Goal: Task Accomplishment & Management: Complete application form

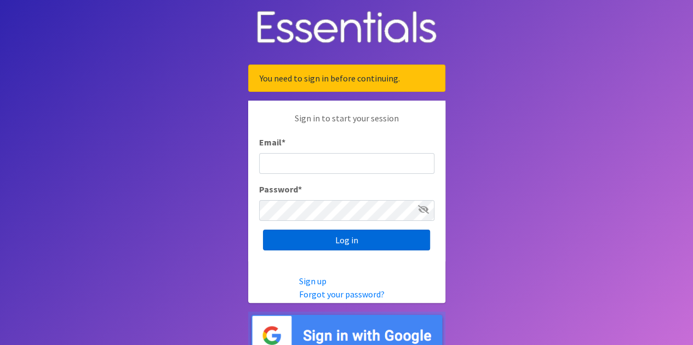
type input "[EMAIL_ADDRESS][DOMAIN_NAME]"
click at [350, 245] on input "Log in" at bounding box center [346, 240] width 167 height 21
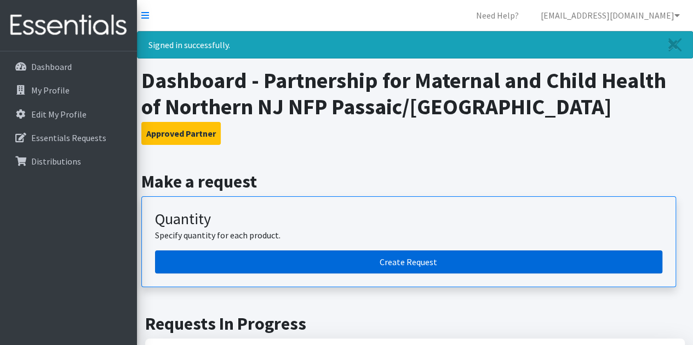
click at [356, 266] on link "Create Request" at bounding box center [408, 262] width 507 height 23
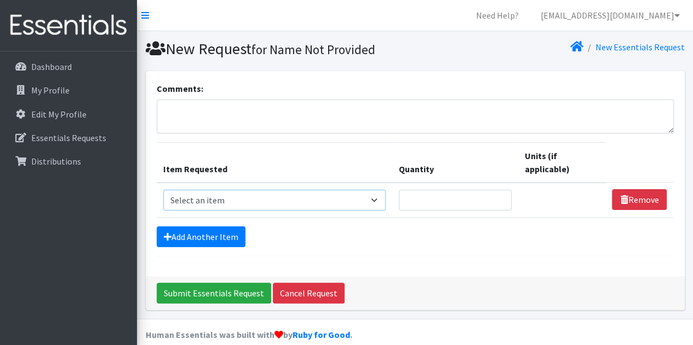
click at [354, 200] on select "Select an item # of Children this order will serve # of Individuals Living in H…" at bounding box center [274, 200] width 223 height 21
click at [163, 190] on select "Select an item # of Children this order will serve # of Individuals Living in H…" at bounding box center [274, 200] width 223 height 21
click at [283, 204] on select "Select an item # of Children this order will serve # of Individuals Living in H…" at bounding box center [274, 200] width 223 height 21
select select "13431"
click at [163, 190] on select "Select an item # of Children this order will serve # of Individuals Living in H…" at bounding box center [274, 200] width 223 height 21
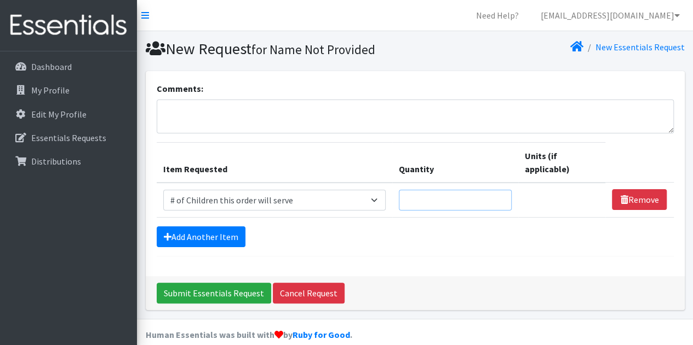
click at [469, 198] on input "Quantity" at bounding box center [455, 200] width 113 height 21
type input "20"
click at [201, 240] on link "Add Another Item" at bounding box center [201, 237] width 89 height 21
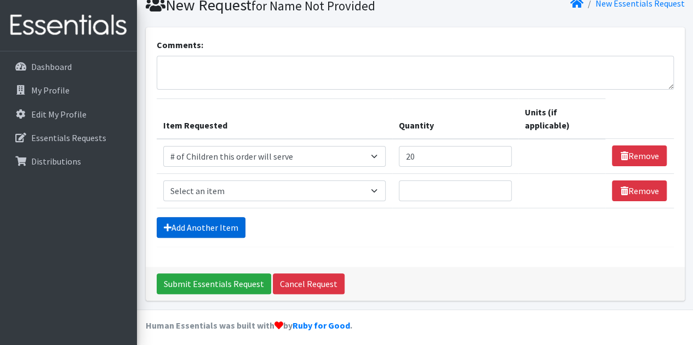
scroll to position [47, 0]
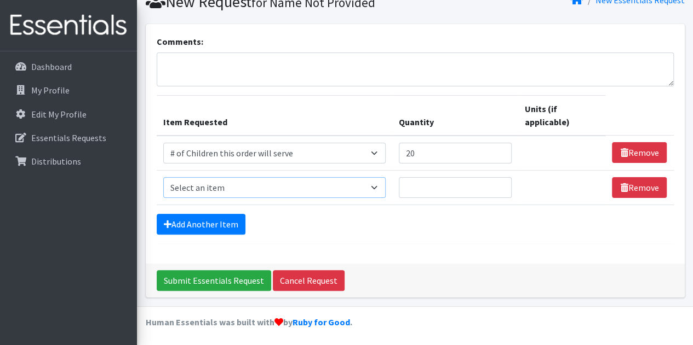
click at [378, 187] on select "Select an item # of Children this order will serve # of Individuals Living in H…" at bounding box center [274, 187] width 223 height 21
select select "6076"
click at [163, 177] on select "Select an item # of Children this order will serve # of Individuals Living in H…" at bounding box center [274, 187] width 223 height 21
click at [414, 190] on input "Quantity" at bounding box center [455, 187] width 113 height 21
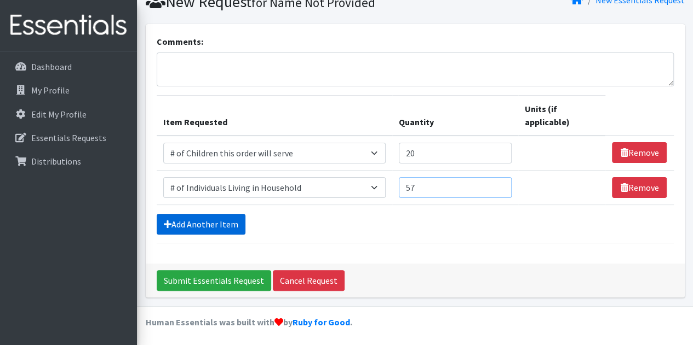
type input "57"
click at [209, 226] on link "Add Another Item" at bounding box center [201, 224] width 89 height 21
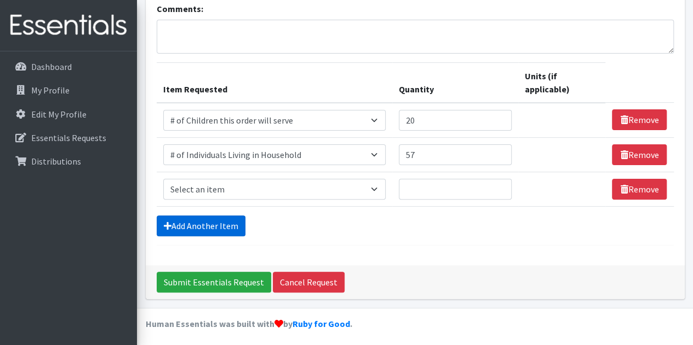
scroll to position [81, 0]
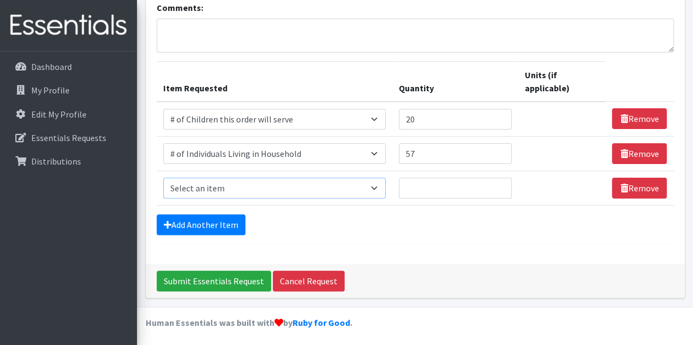
click at [382, 188] on select "Select an item # of Children this order will serve # of Individuals Living in H…" at bounding box center [274, 188] width 223 height 21
select select "5710"
click at [163, 178] on select "Select an item # of Children this order will serve # of Individuals Living in H…" at bounding box center [274, 188] width 223 height 21
click at [419, 186] on input "Quantity" at bounding box center [455, 188] width 113 height 21
type input "4"
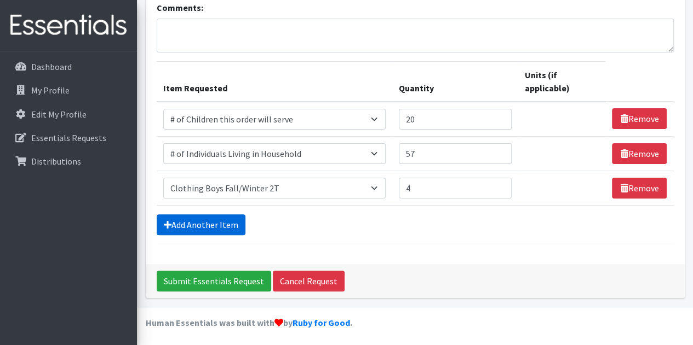
click at [189, 223] on link "Add Another Item" at bounding box center [201, 225] width 89 height 21
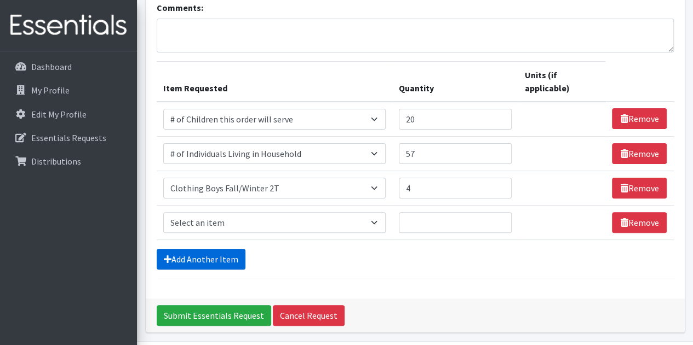
scroll to position [116, 0]
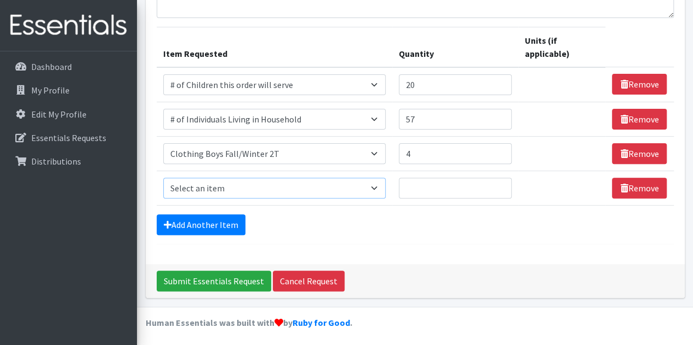
click at [273, 187] on select "Select an item # of Children this order will serve # of Individuals Living in H…" at bounding box center [274, 188] width 223 height 21
select select "5707"
click at [163, 178] on select "Select an item # of Children this order will serve # of Individuals Living in H…" at bounding box center [274, 188] width 223 height 21
click at [465, 188] on input "Quantity" at bounding box center [455, 188] width 113 height 21
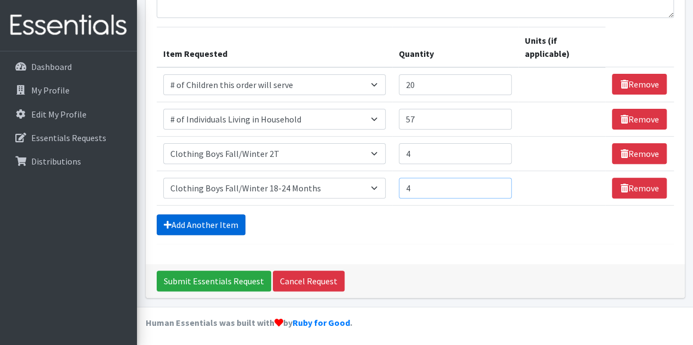
type input "4"
click at [204, 222] on link "Add Another Item" at bounding box center [201, 225] width 89 height 21
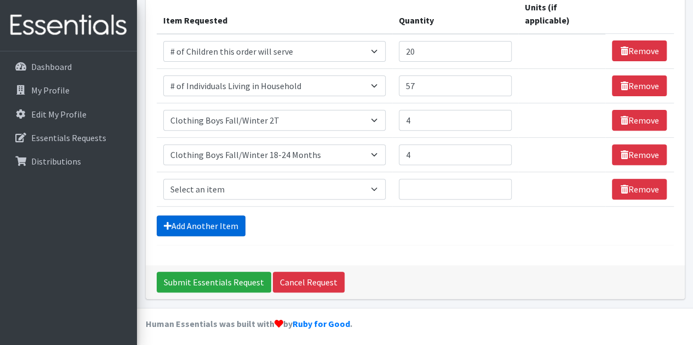
scroll to position [150, 0]
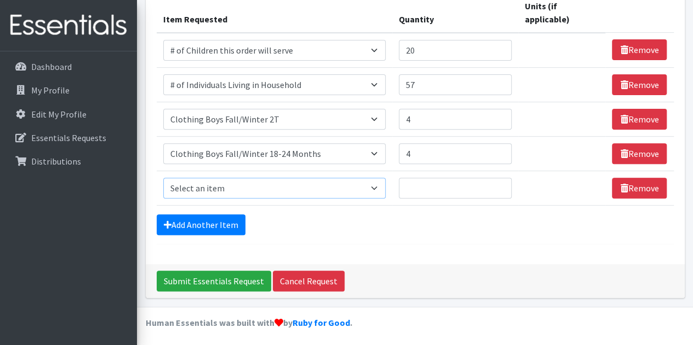
click at [381, 188] on select "Select an item # of Children this order will serve # of Individuals Living in H…" at bounding box center [274, 188] width 223 height 21
select select "5751"
click at [163, 178] on select "Select an item # of Children this order will serve # of Individuals Living in H…" at bounding box center [274, 188] width 223 height 21
click at [419, 187] on input "Quantity" at bounding box center [455, 188] width 113 height 21
type input "5"
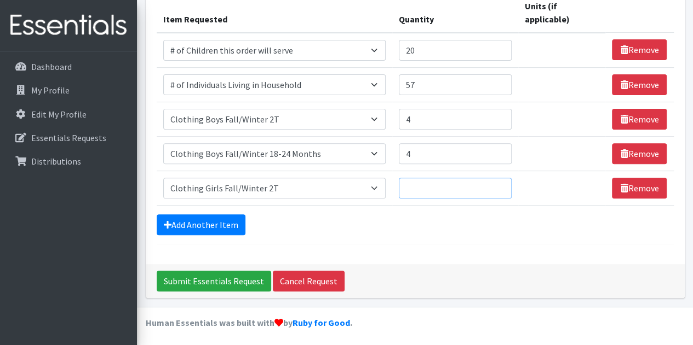
type input "3"
type input "9"
type input "4"
click at [206, 224] on link "Add Another Item" at bounding box center [201, 225] width 89 height 21
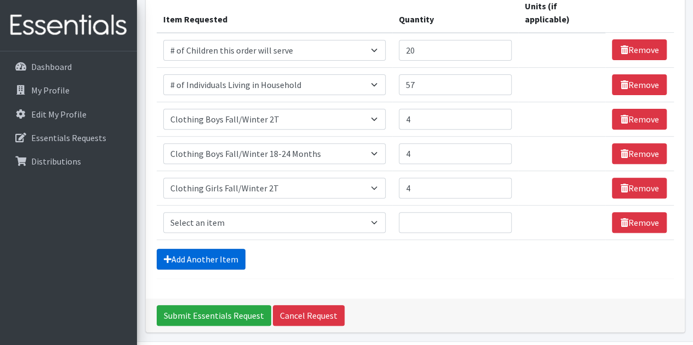
scroll to position [184, 0]
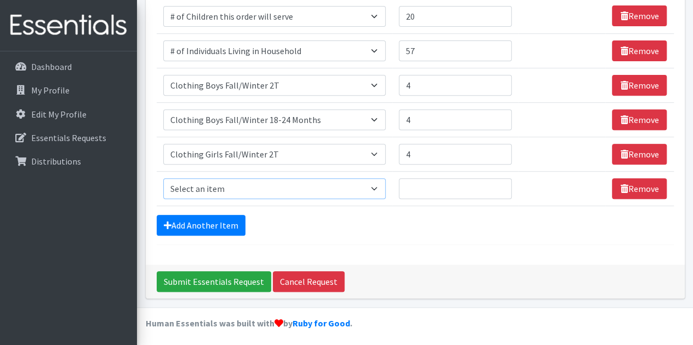
click at [300, 189] on select "Select an item # of Children this order will serve # of Individuals Living in H…" at bounding box center [274, 188] width 223 height 21
select select "5744"
click at [163, 178] on select "Select an item # of Children this order will serve # of Individuals Living in H…" at bounding box center [274, 188] width 223 height 21
click at [420, 188] on input "Quantity" at bounding box center [455, 188] width 113 height 21
type input "2"
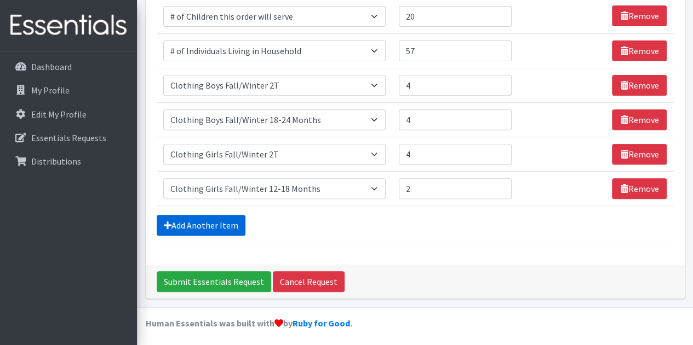
click at [202, 229] on link "Add Another Item" at bounding box center [201, 225] width 89 height 21
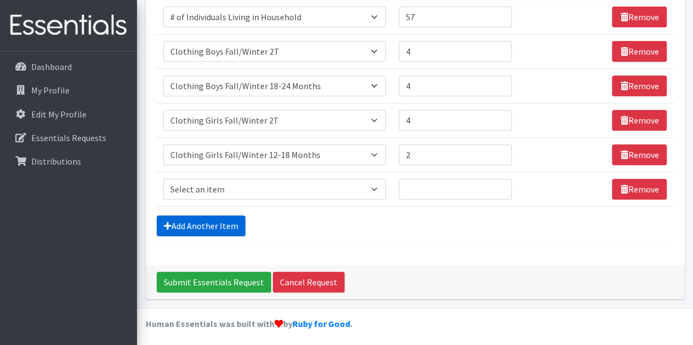
scroll to position [218, 0]
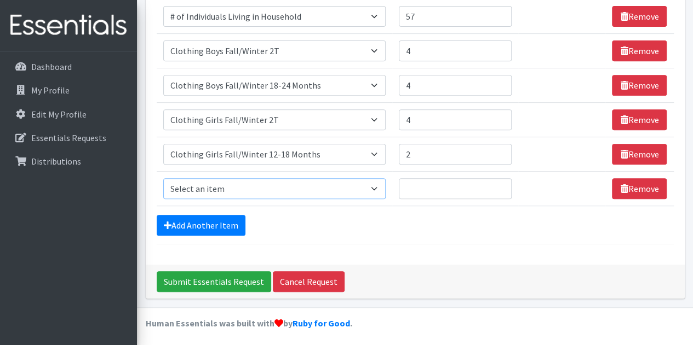
click at [247, 190] on select "Select an item # of Children this order will serve # of Individuals Living in H…" at bounding box center [274, 188] width 223 height 21
select select "5706"
click at [163, 178] on select "Select an item # of Children this order will serve # of Individuals Living in H…" at bounding box center [274, 188] width 223 height 21
click at [423, 182] on input "Quantity" at bounding box center [455, 188] width 113 height 21
click at [418, 187] on input "Quantity" at bounding box center [455, 188] width 113 height 21
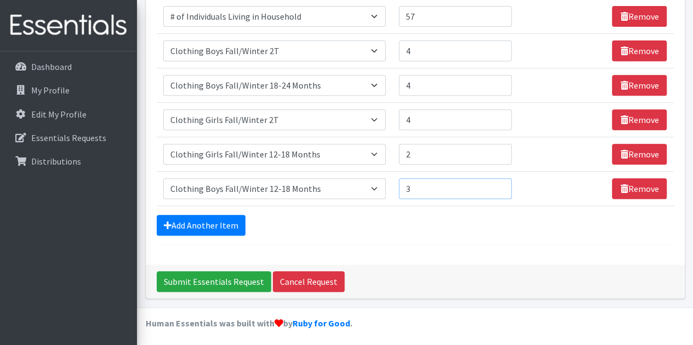
type input "3"
click at [287, 226] on div "Add Another Item" at bounding box center [415, 225] width 517 height 21
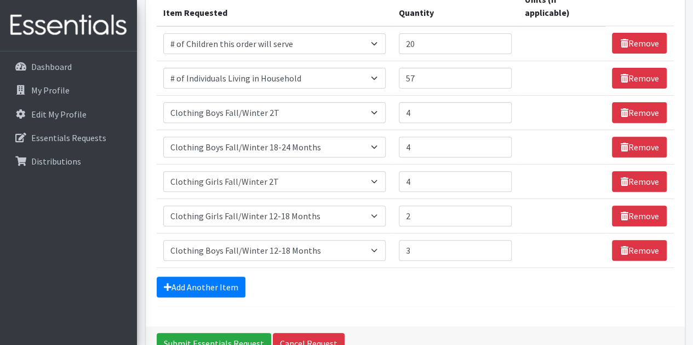
scroll to position [140, 0]
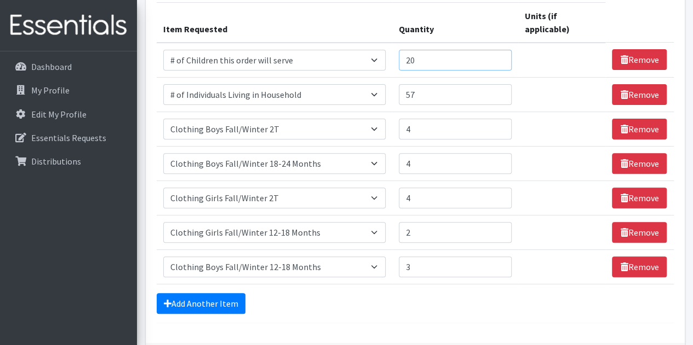
click at [420, 57] on input "20" at bounding box center [455, 60] width 113 height 21
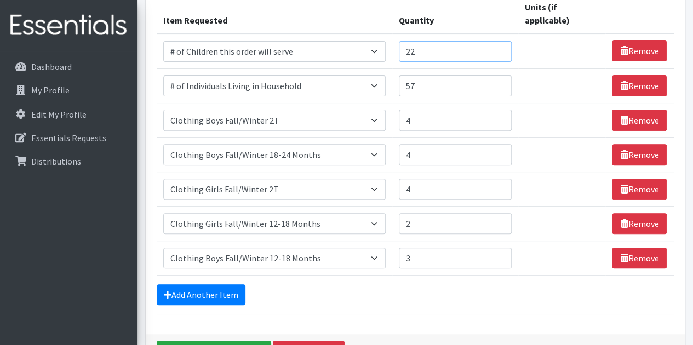
scroll to position [127, 0]
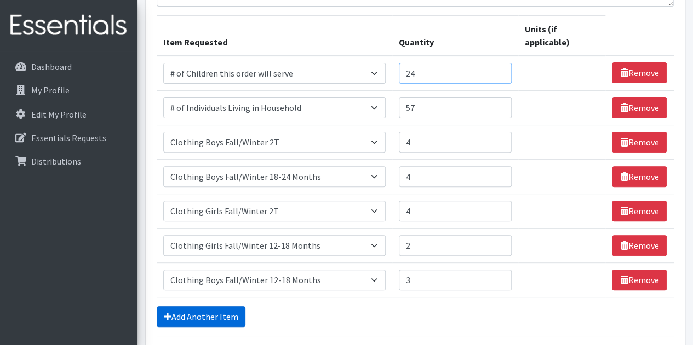
type input "24"
click at [218, 313] on link "Add Another Item" at bounding box center [201, 317] width 89 height 21
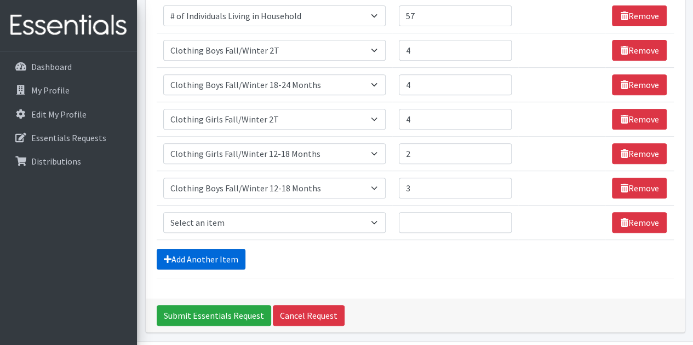
scroll to position [253, 0]
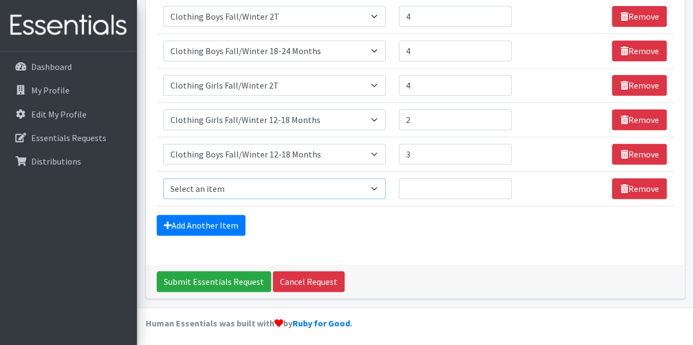
click at [382, 189] on select "Select an item # of Children this order will serve # of Individuals Living in H…" at bounding box center [274, 188] width 223 height 21
select select "5705"
click at [163, 178] on select "Select an item # of Children this order will serve # of Individuals Living in H…" at bounding box center [274, 188] width 223 height 21
click at [415, 189] on input "Quantity" at bounding box center [455, 188] width 113 height 21
type input "2"
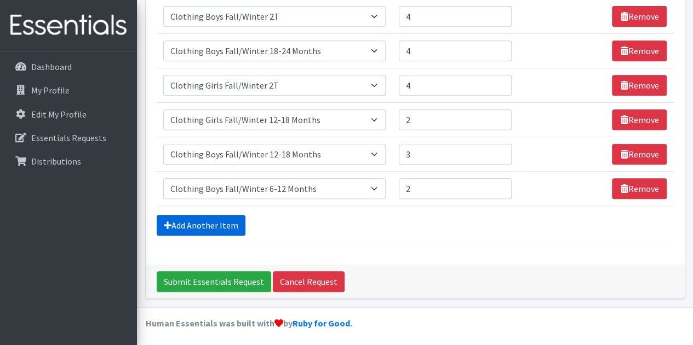
click at [201, 216] on link "Add Another Item" at bounding box center [201, 225] width 89 height 21
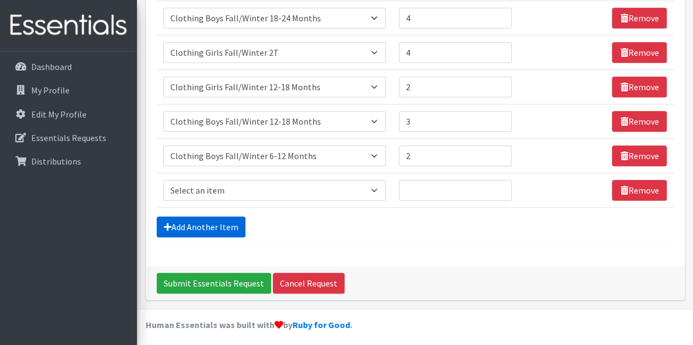
scroll to position [287, 0]
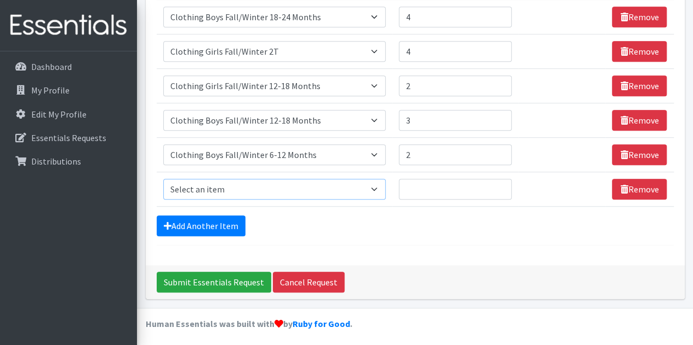
click at [221, 186] on select "Select an item # of Children this order will serve # of Individuals Living in H…" at bounding box center [274, 189] width 223 height 21
click at [382, 233] on form "Comments: Item Requested Quantity Units (if applicable) Item Requested Select a…" at bounding box center [415, 20] width 517 height 451
click at [230, 192] on select "Select an item # of Children this order will serve # of Individuals Living in H…" at bounding box center [274, 189] width 223 height 21
select select "5742"
click at [163, 179] on select "Select an item # of Children this order will serve # of Individuals Living in H…" at bounding box center [274, 189] width 223 height 21
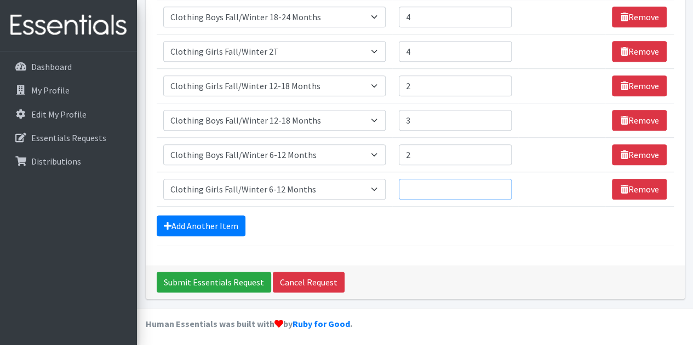
click at [426, 183] on input "Quantity" at bounding box center [455, 189] width 113 height 21
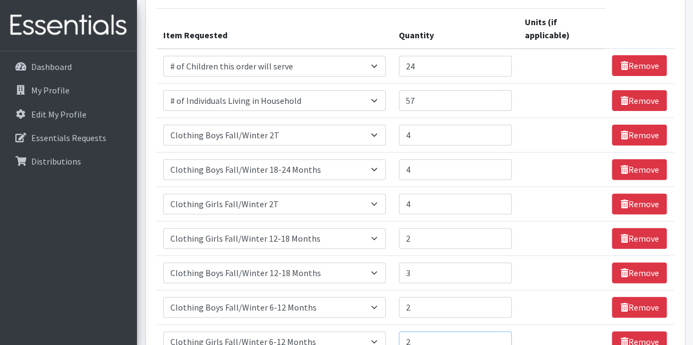
scroll to position [106, 0]
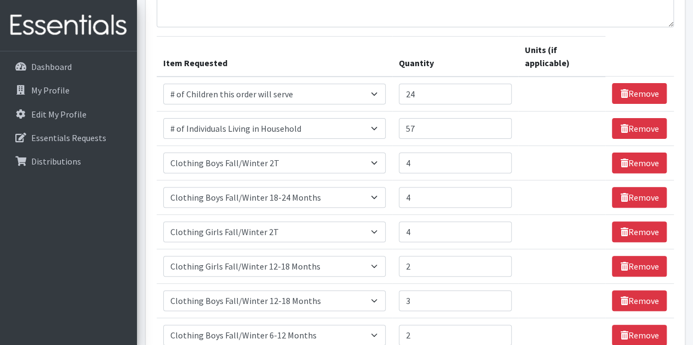
type input "2"
click at [424, 96] on input "24" at bounding box center [455, 94] width 113 height 21
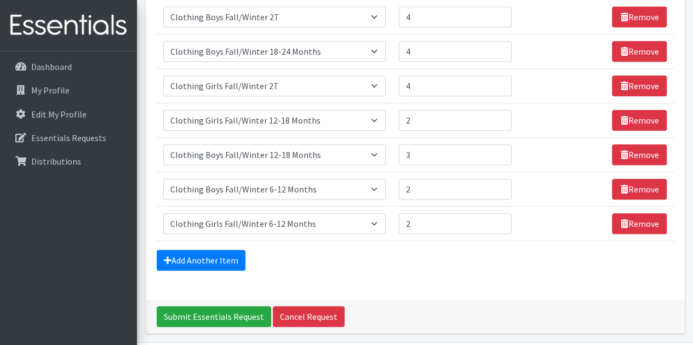
scroll to position [256, 0]
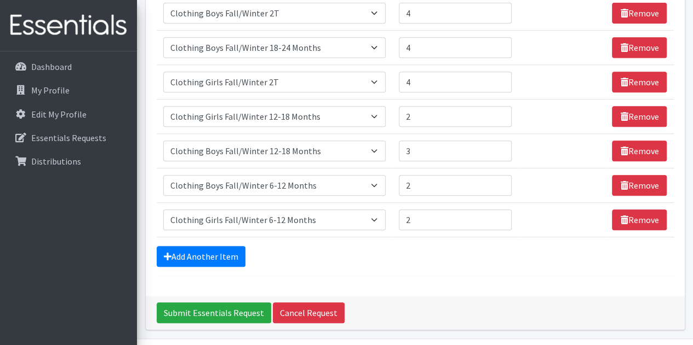
type input "25"
click at [335, 264] on form "Comments: Item Requested Quantity Units (if applicable) Item Requested Select a…" at bounding box center [415, 51] width 517 height 451
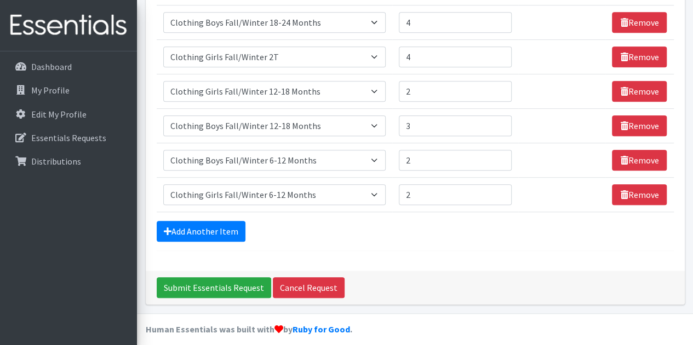
scroll to position [287, 0]
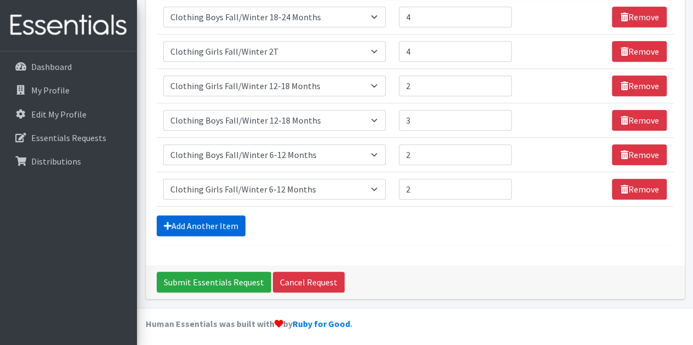
click at [204, 221] on link "Add Another Item" at bounding box center [201, 226] width 89 height 21
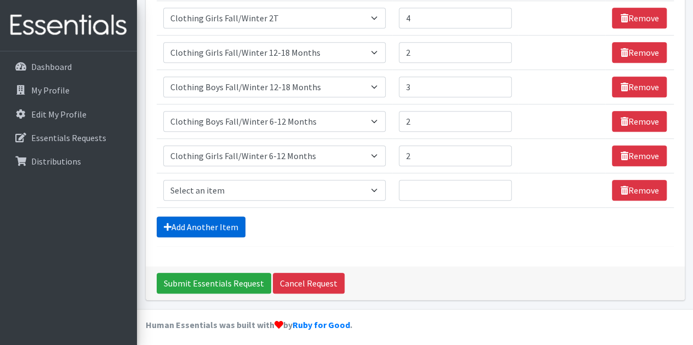
scroll to position [321, 0]
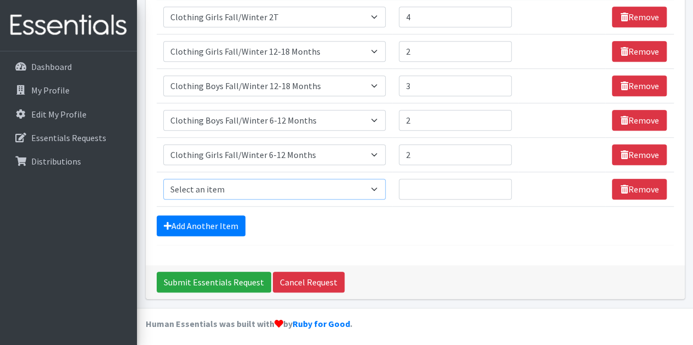
click at [380, 186] on select "Select an item # of Children this order will serve # of Individuals Living in H…" at bounding box center [274, 189] width 223 height 21
select select "1964"
click at [163, 179] on select "Select an item # of Children this order will serve # of Individuals Living in H…" at bounding box center [274, 189] width 223 height 21
click at [410, 188] on input "Quantity" at bounding box center [449, 189] width 111 height 21
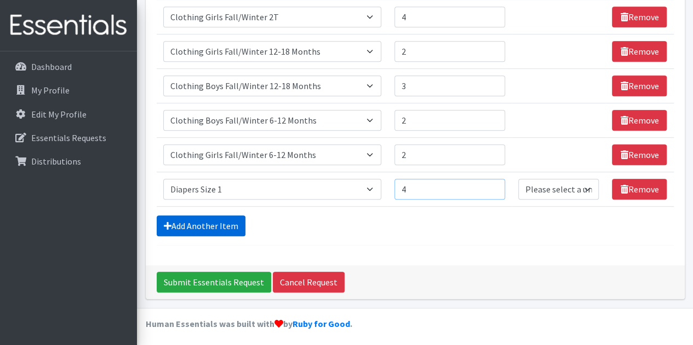
type input "4"
click at [197, 227] on link "Add Another Item" at bounding box center [201, 226] width 89 height 21
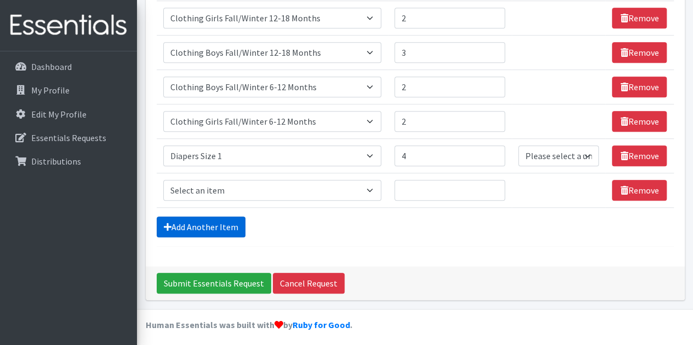
scroll to position [343, 0]
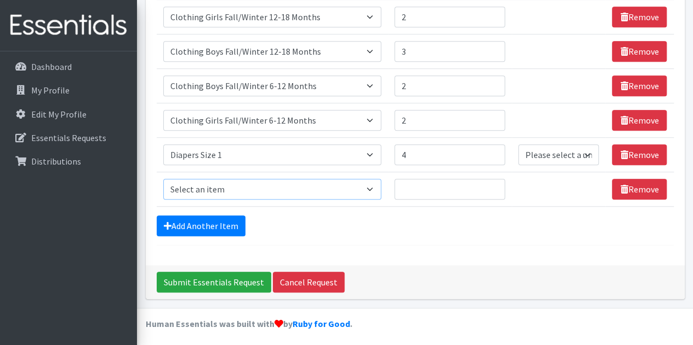
click at [331, 185] on select "Select an item # of Children this order will serve # of Individuals Living in H…" at bounding box center [272, 189] width 218 height 21
click at [163, 179] on select "Select an item # of Children this order will serve # of Individuals Living in H…" at bounding box center [272, 189] width 218 height 21
click at [378, 189] on select "Select an item # of Children this order will serve # of Individuals Living in H…" at bounding box center [272, 189] width 218 height 21
select select "1971"
click at [163, 179] on select "Select an item # of Children this order will serve # of Individuals Living in H…" at bounding box center [272, 189] width 218 height 21
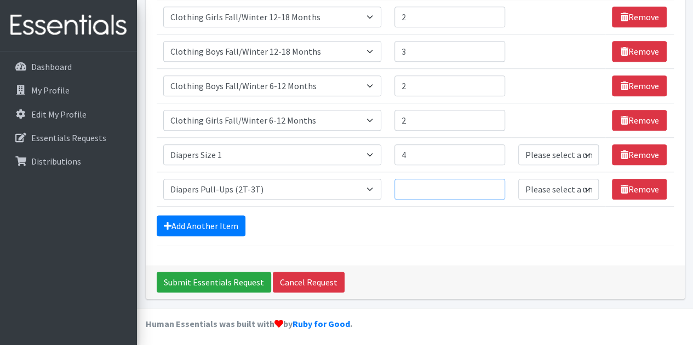
click at [413, 185] on input "Quantity" at bounding box center [449, 189] width 111 height 21
type input "3"
click at [200, 222] on link "Add Another Item" at bounding box center [201, 226] width 89 height 21
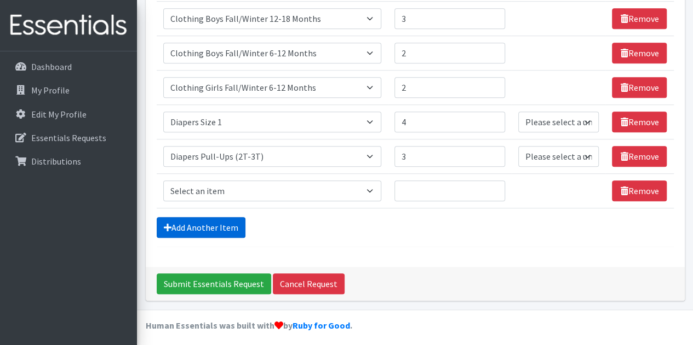
scroll to position [377, 0]
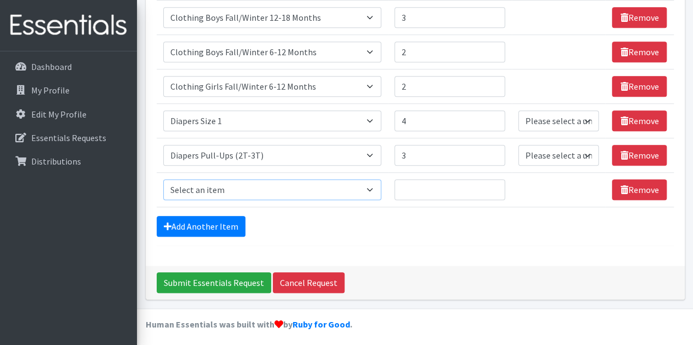
click at [373, 189] on select "Select an item # of Children this order will serve # of Individuals Living in H…" at bounding box center [272, 190] width 218 height 21
select select "1965"
click at [163, 180] on select "Select an item # of Children this order will serve # of Individuals Living in H…" at bounding box center [272, 190] width 218 height 21
click at [416, 188] on input "Quantity" at bounding box center [449, 190] width 111 height 21
type input "4"
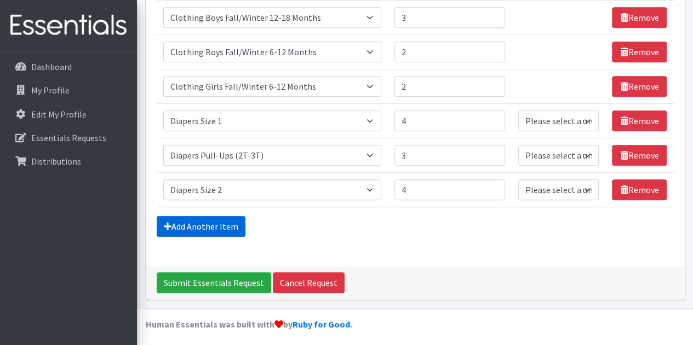
click at [216, 229] on link "Add Another Item" at bounding box center [201, 226] width 89 height 21
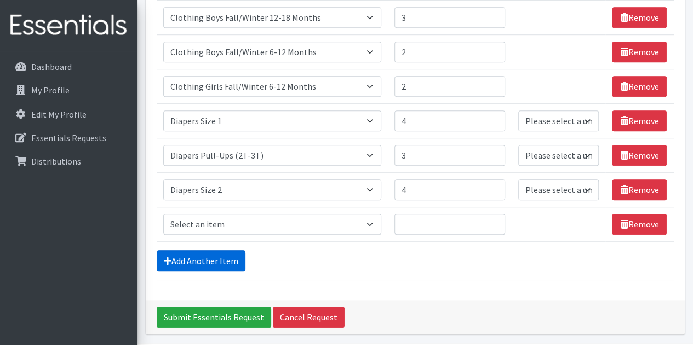
scroll to position [411, 0]
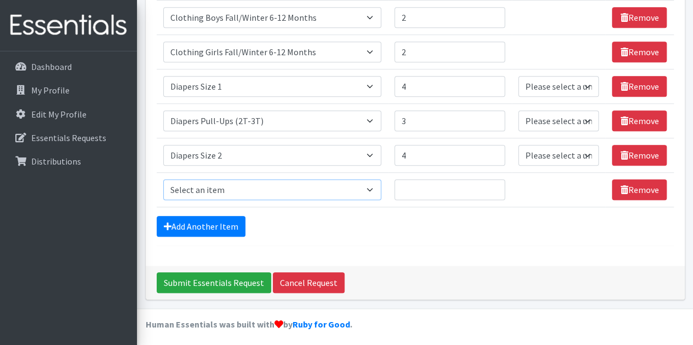
click at [253, 188] on select "Select an item # of Children this order will serve # of Individuals Living in H…" at bounding box center [272, 190] width 218 height 21
select select "1967"
click at [163, 180] on select "Select an item # of Children this order will serve # of Individuals Living in H…" at bounding box center [272, 190] width 218 height 21
click at [416, 187] on input "Quantity" at bounding box center [449, 190] width 111 height 21
type input "4"
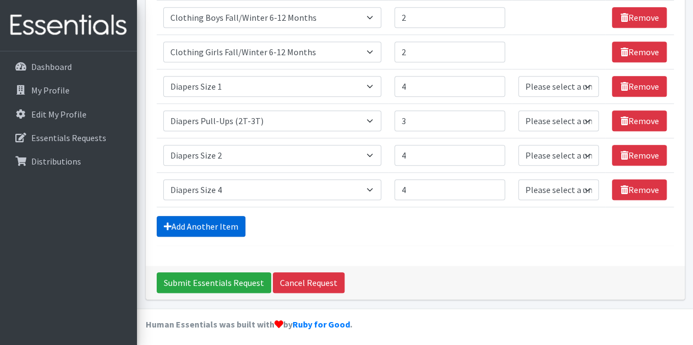
click at [209, 216] on link "Add Another Item" at bounding box center [201, 226] width 89 height 21
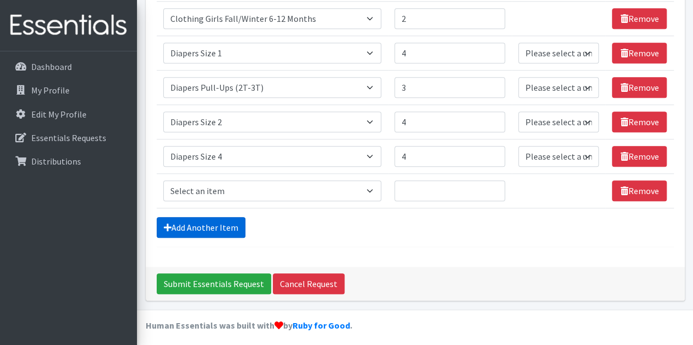
scroll to position [446, 0]
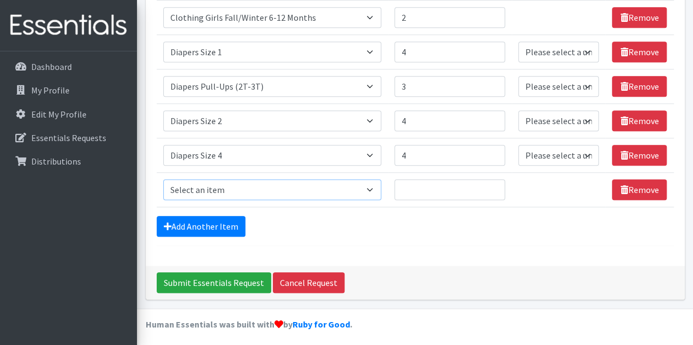
click at [374, 188] on select "Select an item # of Children this order will serve # of Individuals Living in H…" at bounding box center [272, 190] width 218 height 21
select select "1969"
click at [163, 180] on select "Select an item # of Children this order will serve # of Individuals Living in H…" at bounding box center [272, 190] width 218 height 21
click at [411, 187] on input "Quantity" at bounding box center [449, 190] width 111 height 21
type input "4"
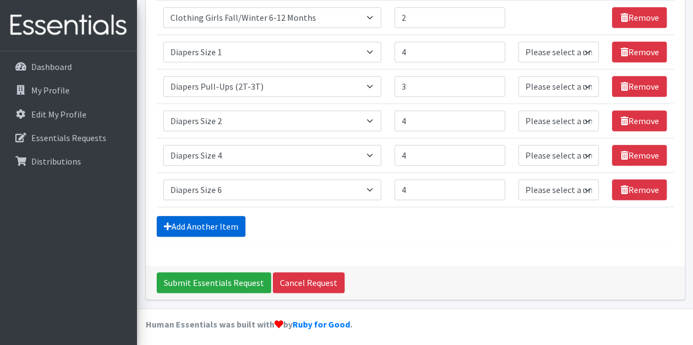
click at [192, 218] on link "Add Another Item" at bounding box center [201, 226] width 89 height 21
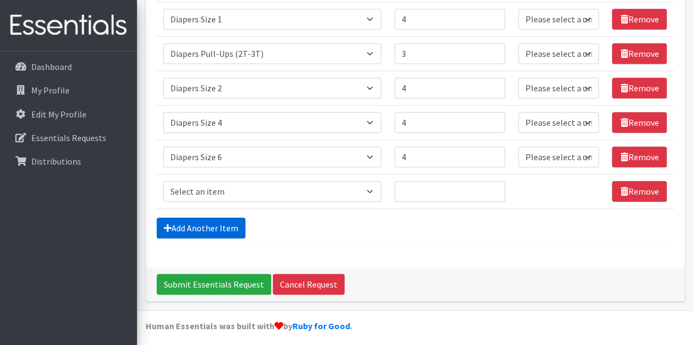
scroll to position [480, 0]
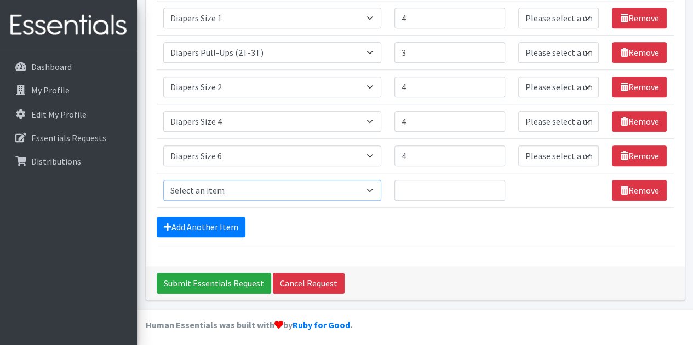
click at [372, 186] on select "Select an item # of Children this order will serve # of Individuals Living in H…" at bounding box center [272, 190] width 218 height 21
select select "1970"
click at [163, 180] on select "Select an item # of Children this order will serve # of Individuals Living in H…" at bounding box center [272, 190] width 218 height 21
click at [413, 186] on input "Quantity" at bounding box center [449, 190] width 111 height 21
type input "4"
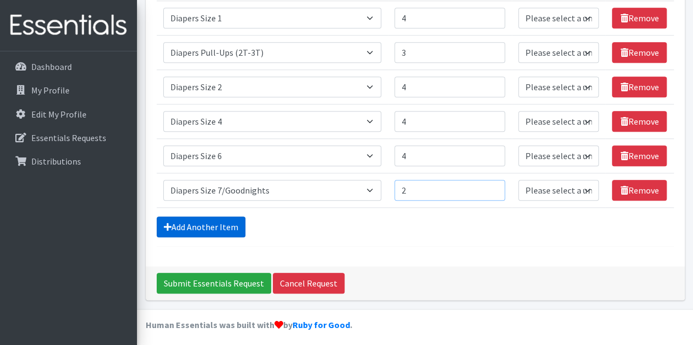
type input "2"
click at [188, 224] on link "Add Another Item" at bounding box center [201, 227] width 89 height 21
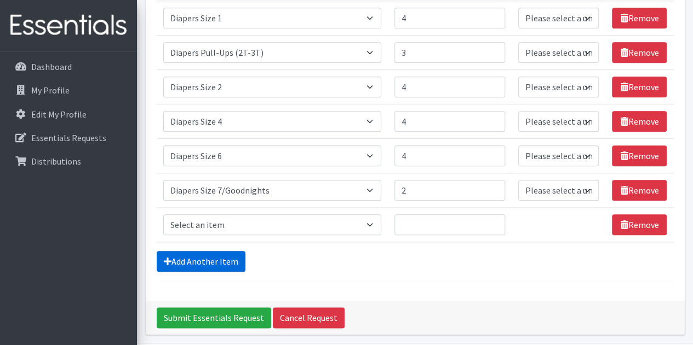
scroll to position [514, 0]
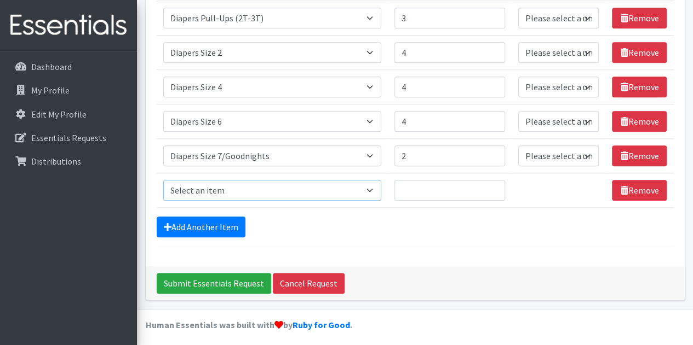
click at [278, 182] on select "Select an item # of Children this order will serve # of Individuals Living in H…" at bounding box center [272, 190] width 218 height 21
click at [416, 227] on div "Add Another Item" at bounding box center [415, 227] width 517 height 21
click at [249, 181] on select "Select an item # of Children this order will serve # of Individuals Living in H…" at bounding box center [272, 190] width 218 height 21
select select "1968"
click at [163, 180] on select "Select an item # of Children this order will serve # of Individuals Living in H…" at bounding box center [272, 190] width 218 height 21
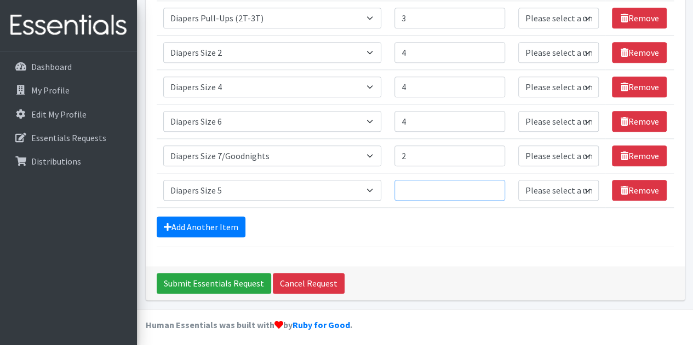
click at [413, 189] on input "Quantity" at bounding box center [449, 190] width 111 height 21
type input "4"
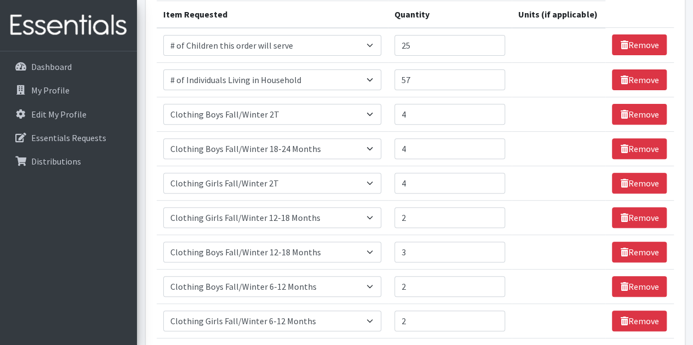
scroll to position [125, 0]
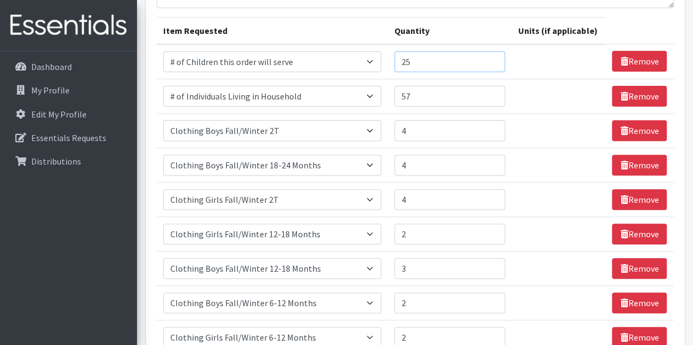
click at [417, 55] on input "25" at bounding box center [449, 61] width 111 height 21
type input "26"
click at [419, 96] on input "57" at bounding box center [449, 96] width 111 height 21
type input "5"
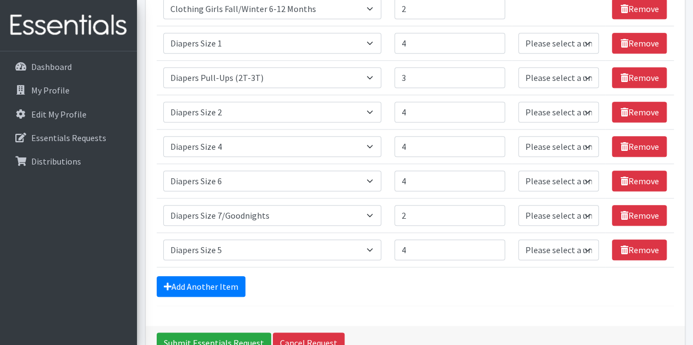
scroll to position [472, 0]
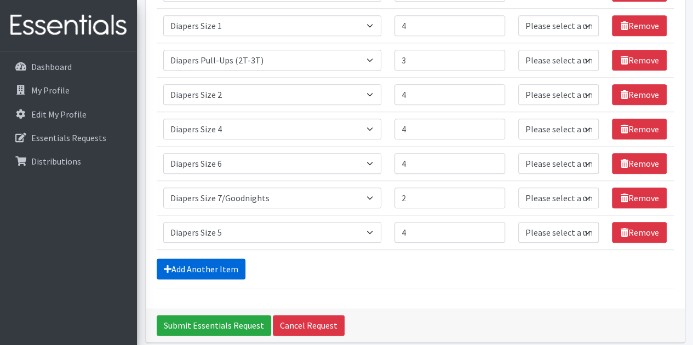
type input "65"
click at [236, 269] on link "Add Another Item" at bounding box center [201, 269] width 89 height 21
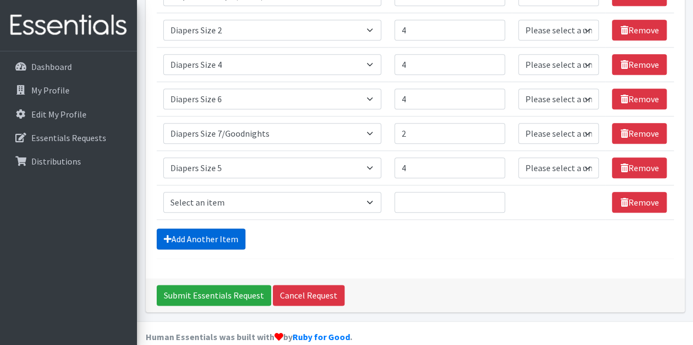
scroll to position [549, 0]
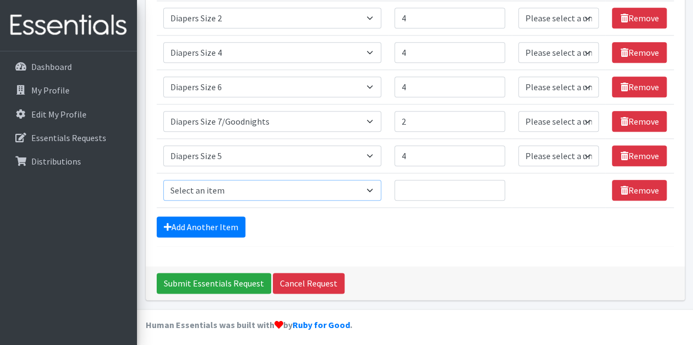
click at [355, 190] on select "Select an item # of Children this order will serve # of Individuals Living in H…" at bounding box center [272, 190] width 218 height 21
select select "1934"
click at [163, 180] on select "Select an item # of Children this order will serve # of Individuals Living in H…" at bounding box center [272, 190] width 218 height 21
click at [417, 180] on input "Quantity" at bounding box center [449, 190] width 111 height 21
type input "4"
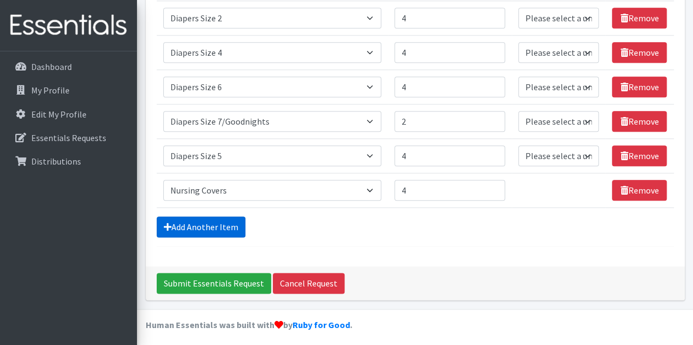
click at [194, 222] on link "Add Another Item" at bounding box center [201, 227] width 89 height 21
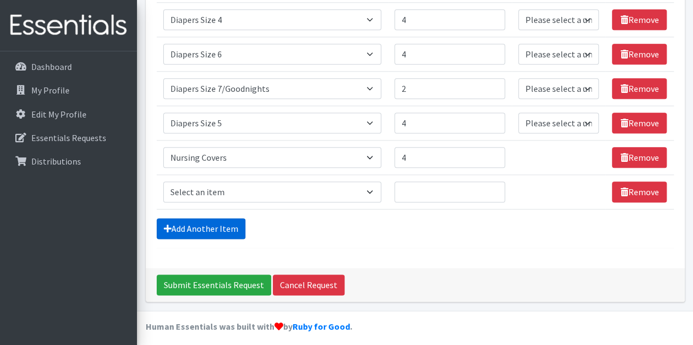
scroll to position [583, 0]
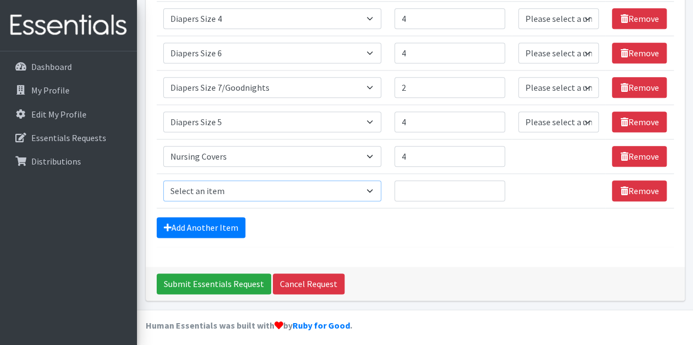
click at [318, 188] on select "Select an item # of Children this order will serve # of Individuals Living in H…" at bounding box center [272, 191] width 218 height 21
select select "1929"
click at [163, 181] on select "Select an item # of Children this order will serve # of Individuals Living in H…" at bounding box center [272, 191] width 218 height 21
click at [421, 188] on input "Quantity" at bounding box center [449, 191] width 111 height 21
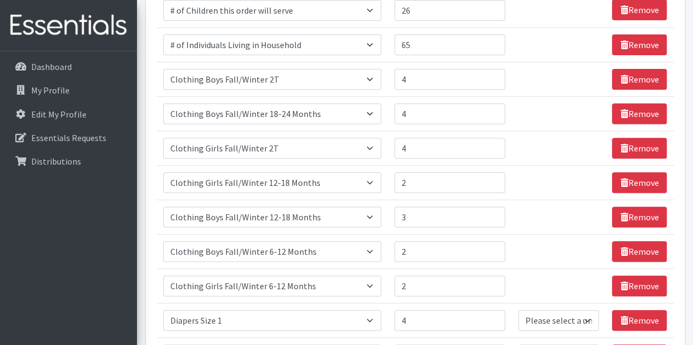
scroll to position [168, 0]
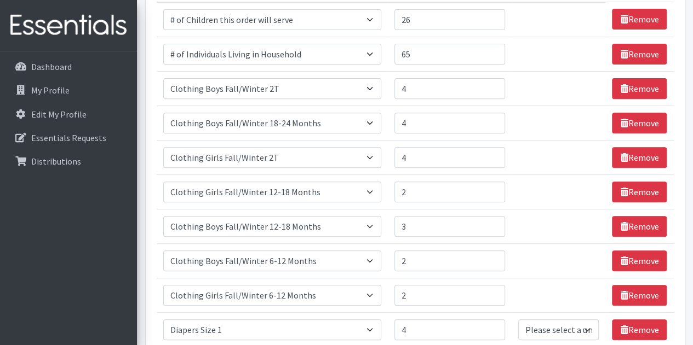
click at [687, 87] on div "Comments: Item Requested Quantity Units (if applicable) Item Requested Select a…" at bounding box center [414, 314] width 547 height 821
drag, startPoint x: 692, startPoint y: 150, endPoint x: 696, endPoint y: 203, distance: 53.3
click at [692, 203] on html "Need Help? gmirandaroyer@pmch.org My Co-Workers My Profile Logout Dashboard My …" at bounding box center [346, 298] width 693 height 933
drag, startPoint x: 691, startPoint y: 160, endPoint x: 696, endPoint y: 215, distance: 55.6
click at [692, 215] on html "Need Help? gmirandaroyer@pmch.org My Co-Workers My Profile Logout Dashboard My …" at bounding box center [346, 298] width 693 height 933
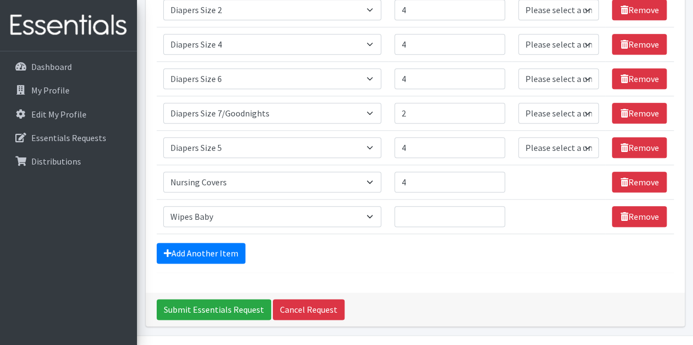
scroll to position [583, 0]
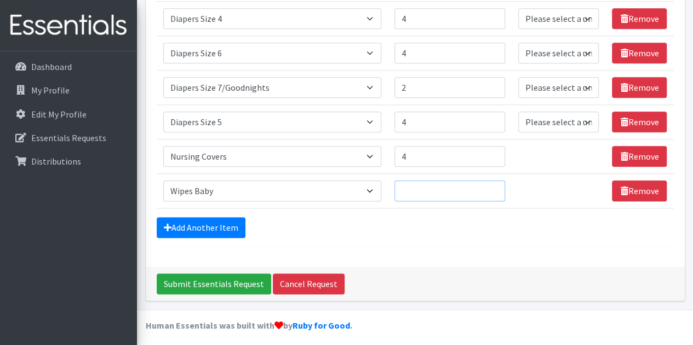
click at [416, 186] on input "Quantity" at bounding box center [449, 191] width 111 height 21
type input "26"
click at [186, 228] on link "Add Another Item" at bounding box center [201, 227] width 89 height 21
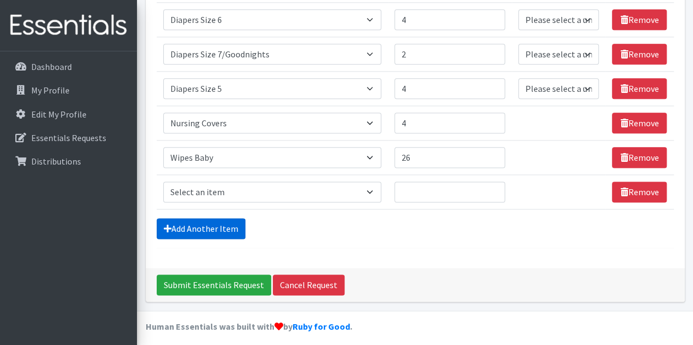
scroll to position [617, 0]
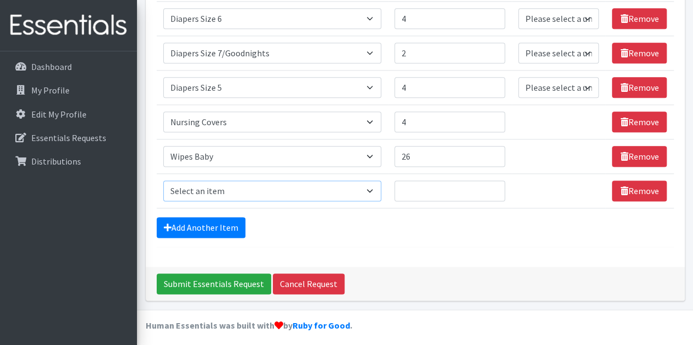
click at [378, 186] on select "Select an item # of Children this order will serve # of Individuals Living in H…" at bounding box center [272, 191] width 218 height 21
select select "5774"
click at [163, 181] on select "Select an item # of Children this order will serve # of Individuals Living in H…" at bounding box center [272, 191] width 218 height 21
click at [423, 186] on input "Quantity" at bounding box center [449, 191] width 111 height 21
type input "4"
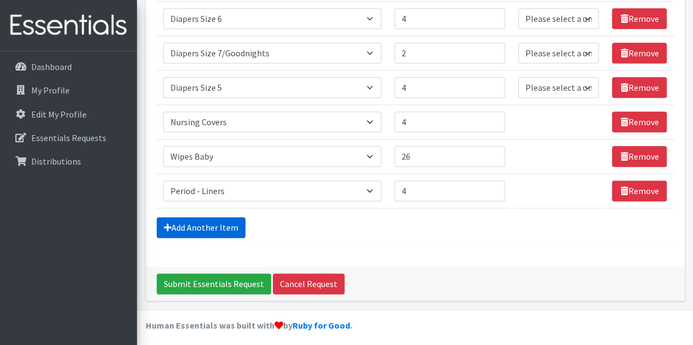
click at [188, 220] on link "Add Another Item" at bounding box center [201, 227] width 89 height 21
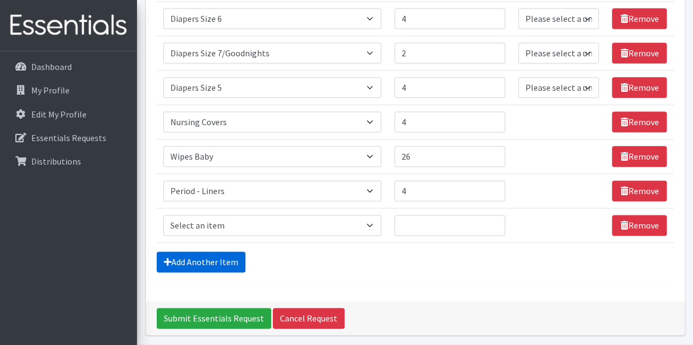
scroll to position [652, 0]
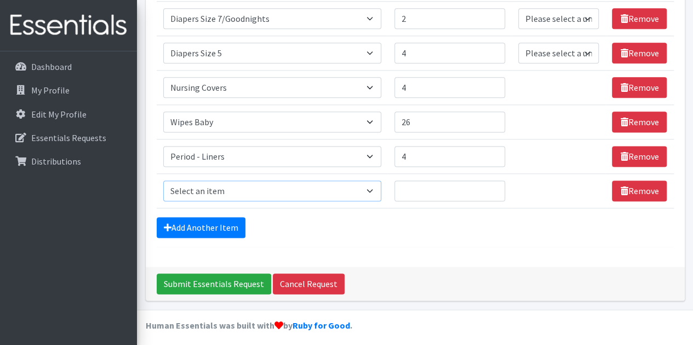
click at [370, 190] on select "Select an item # of Children this order will serve # of Individuals Living in H…" at bounding box center [272, 191] width 218 height 21
select select "316"
click at [163, 181] on select "Select an item # of Children this order will serve # of Individuals Living in H…" at bounding box center [272, 191] width 218 height 21
click at [414, 187] on input "Quantity" at bounding box center [449, 191] width 111 height 21
type input "1"
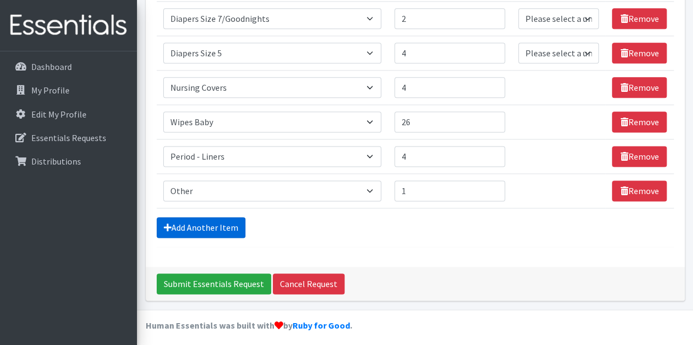
click at [205, 220] on link "Add Another Item" at bounding box center [201, 227] width 89 height 21
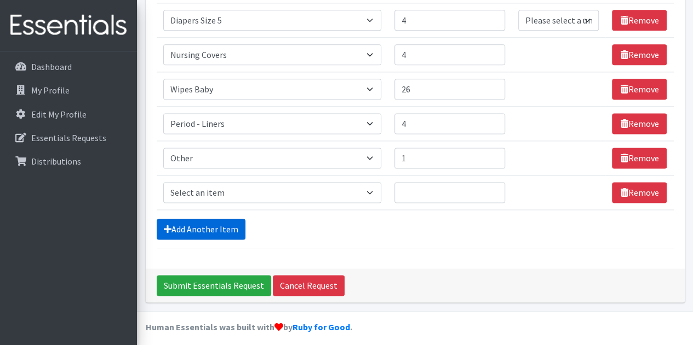
scroll to position [685, 0]
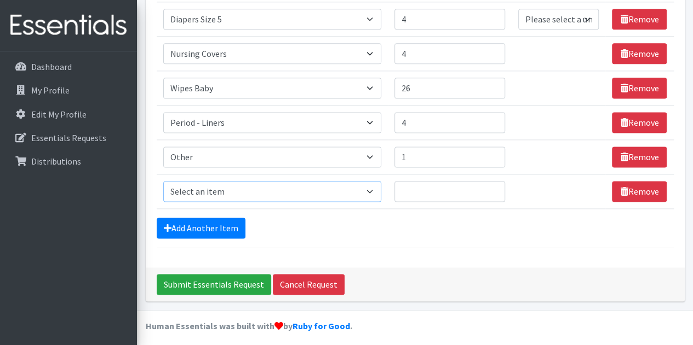
click at [372, 185] on select "Select an item # of Children this order will serve # of Individuals Living in H…" at bounding box center [272, 191] width 218 height 21
select select "316"
click at [163, 181] on select "Select an item # of Children this order will serve # of Individuals Living in H…" at bounding box center [272, 191] width 218 height 21
click at [411, 187] on input "Quantity" at bounding box center [449, 191] width 111 height 21
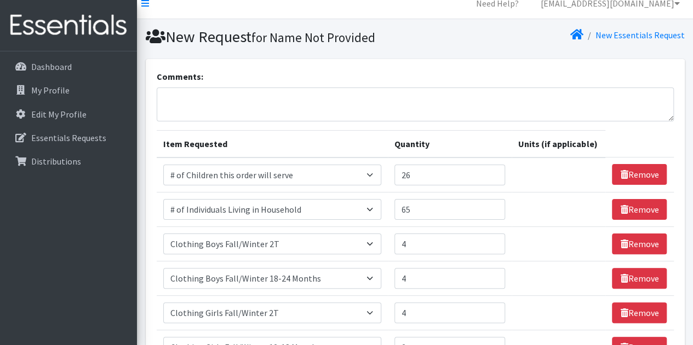
scroll to position [0, 0]
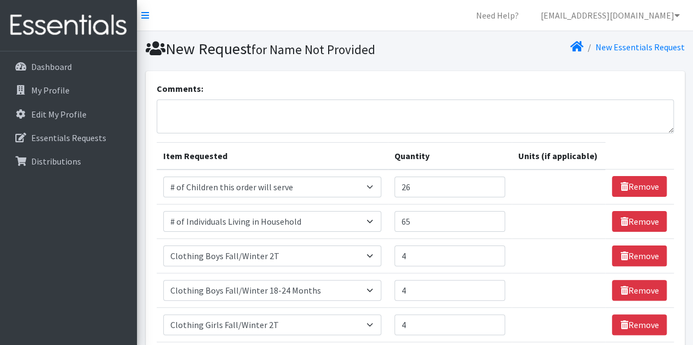
type input "6"
click at [177, 105] on textarea "Comments:" at bounding box center [415, 117] width 517 height 34
click at [224, 108] on textarea "other - highchair booster other - breast pads" at bounding box center [415, 117] width 517 height 34
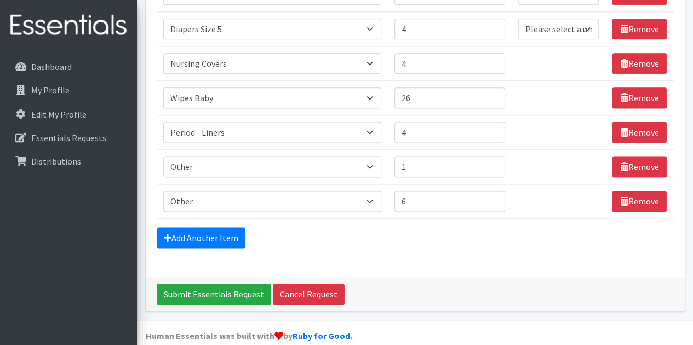
scroll to position [685, 0]
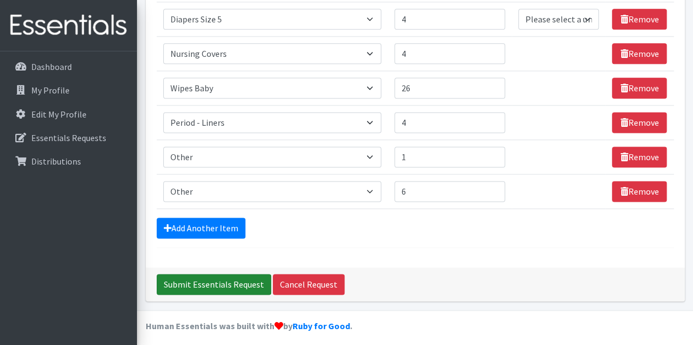
type textarea "other - highchair booster other - breast pads"
click at [229, 276] on input "Submit Essentials Request" at bounding box center [214, 284] width 114 height 21
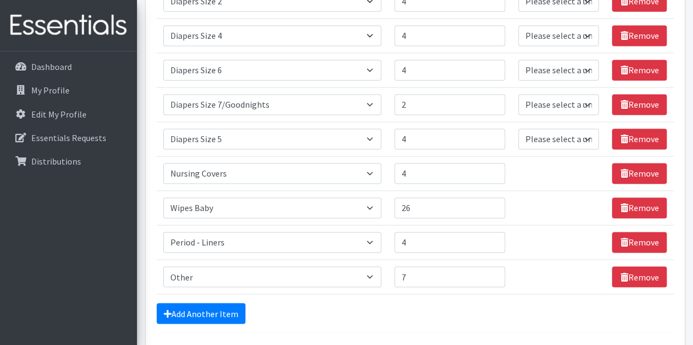
scroll to position [877, 0]
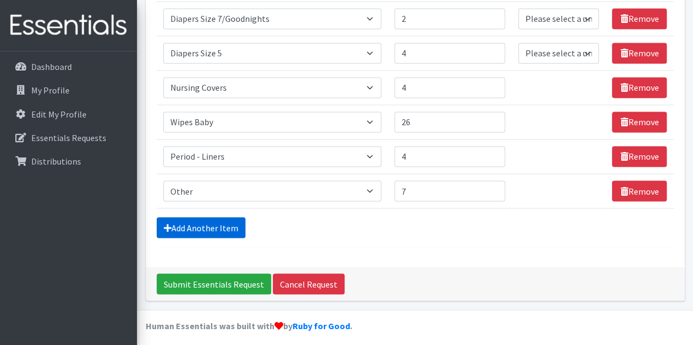
click at [204, 223] on link "Add Another Item" at bounding box center [201, 227] width 89 height 21
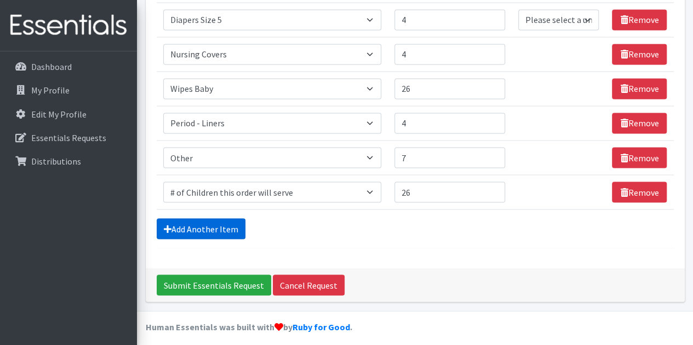
scroll to position [911, 0]
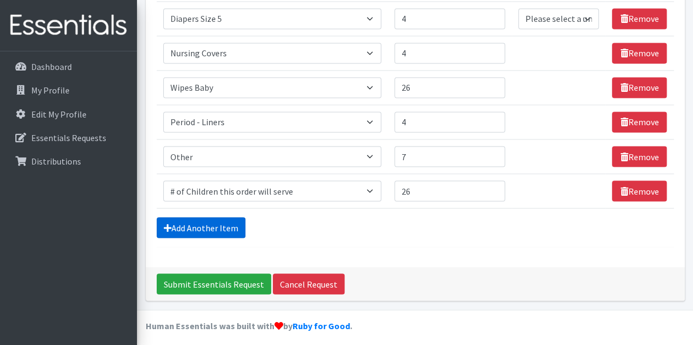
click at [204, 223] on link "Add Another Item" at bounding box center [201, 227] width 89 height 21
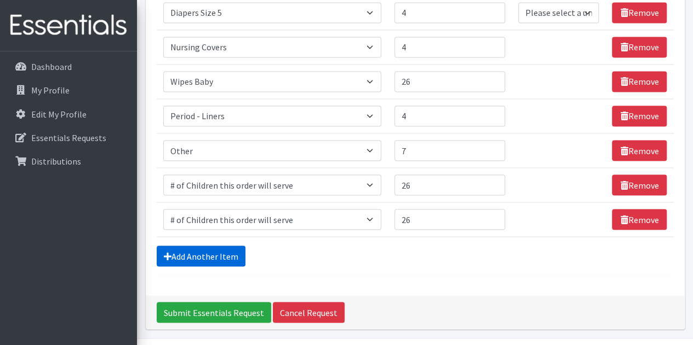
scroll to position [921, 0]
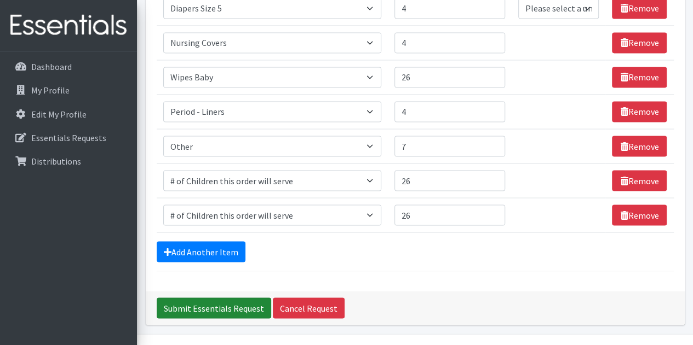
click at [211, 302] on input "Submit Essentials Request" at bounding box center [214, 308] width 114 height 21
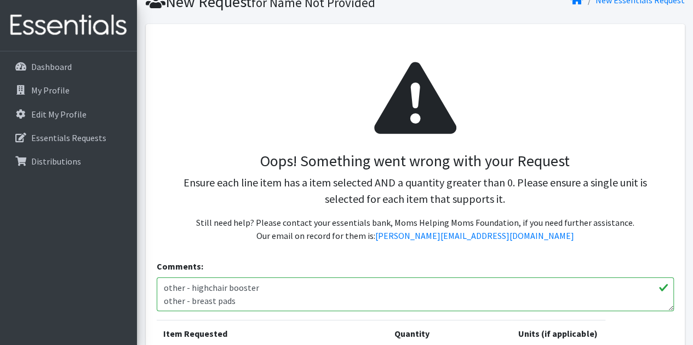
scroll to position [46, 0]
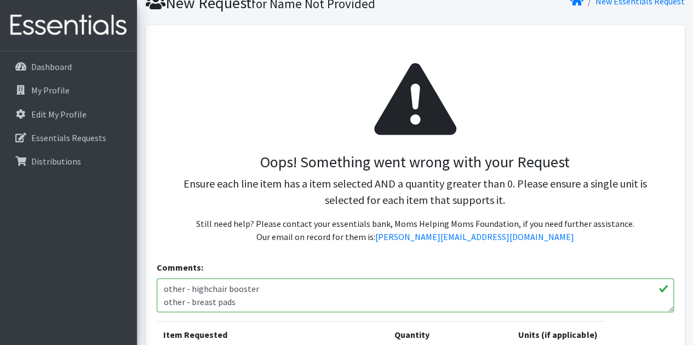
click at [192, 292] on textarea "other - highchair booster other - breast pads" at bounding box center [415, 296] width 517 height 34
click at [188, 290] on textarea "other - highchair booster other - breast pads" at bounding box center [415, 296] width 517 height 34
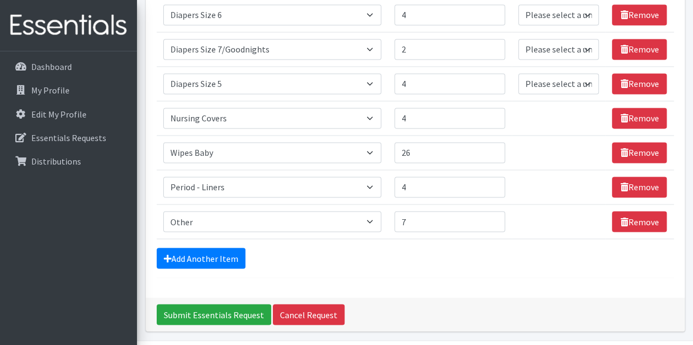
scroll to position [877, 0]
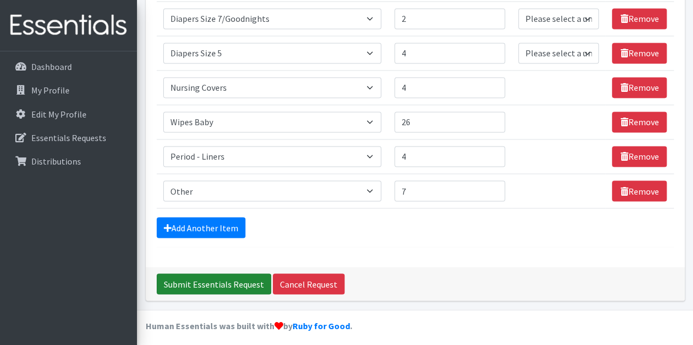
type textarea "other - 1 highchair booster other - breast pads"
click at [208, 278] on input "Submit Essentials Request" at bounding box center [214, 284] width 114 height 21
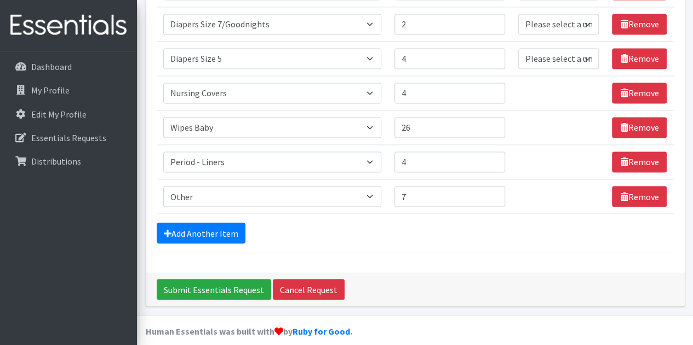
scroll to position [877, 0]
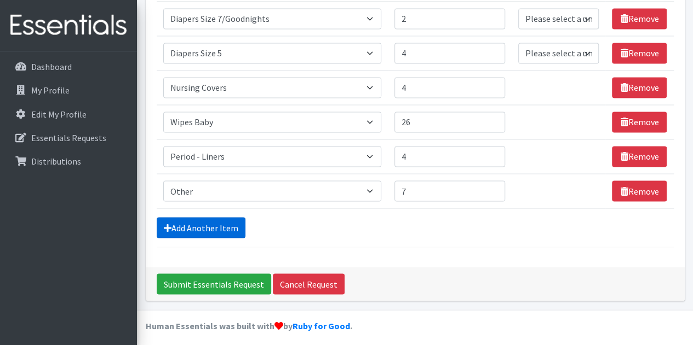
click at [188, 221] on link "Add Another Item" at bounding box center [201, 227] width 89 height 21
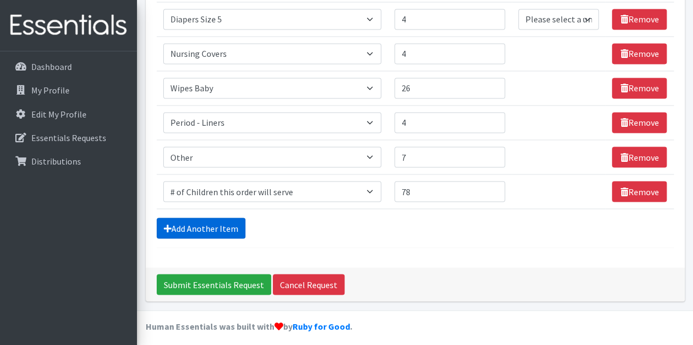
scroll to position [911, 0]
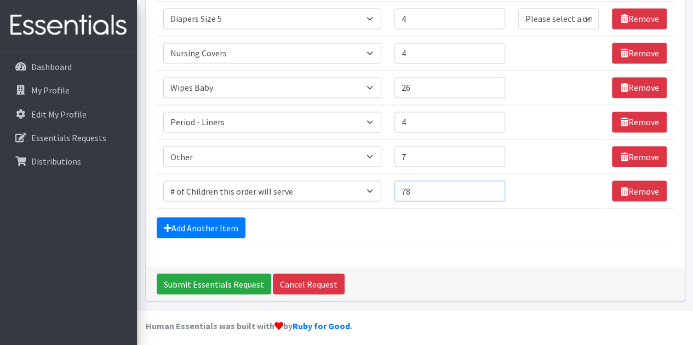
drag, startPoint x: 423, startPoint y: 187, endPoint x: 372, endPoint y: 187, distance: 50.4
click at [372, 187] on tr "Item Requested Select an item # of Children this order will serve # of Individu…" at bounding box center [415, 191] width 517 height 34
type input "26"
click at [329, 223] on div "Add Another Item" at bounding box center [415, 227] width 517 height 21
click at [210, 278] on input "Submit Essentials Request" at bounding box center [214, 284] width 114 height 21
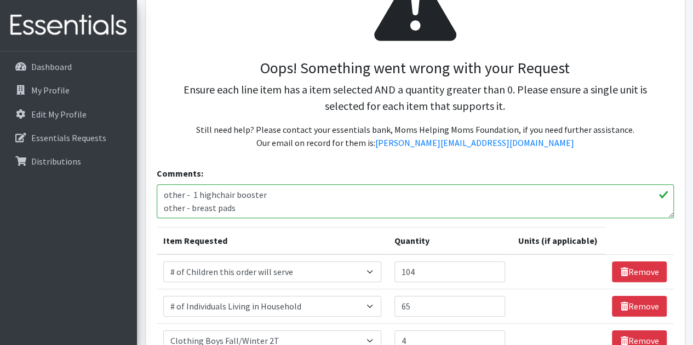
scroll to position [146, 0]
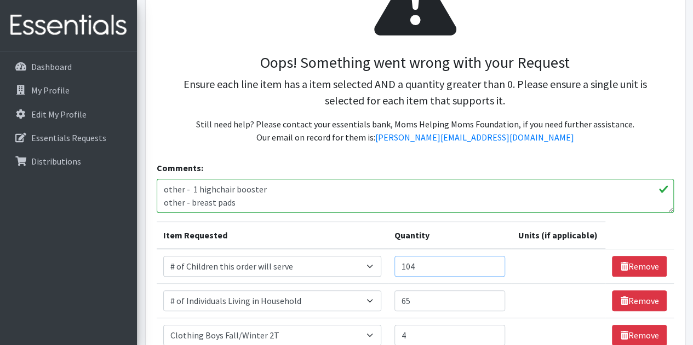
drag, startPoint x: 431, startPoint y: 266, endPoint x: 366, endPoint y: 273, distance: 65.6
click at [366, 273] on tr "Item Requested Select an item # of Children this order will serve # of Individu…" at bounding box center [415, 266] width 517 height 35
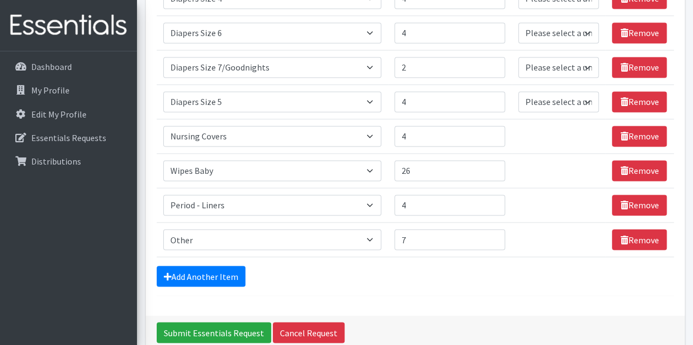
scroll to position [877, 0]
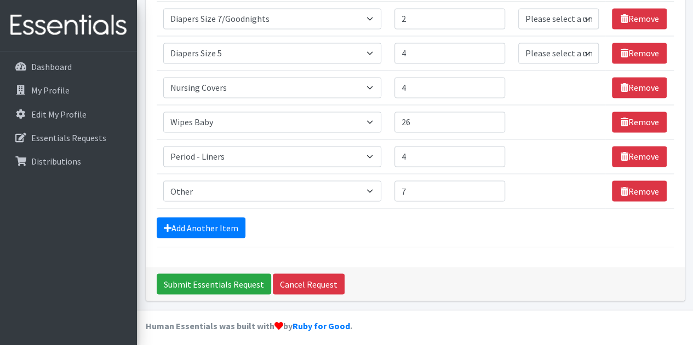
type input "26"
click at [459, 271] on div "Submit Essentials Request Cancel Request" at bounding box center [415, 284] width 539 height 34
click at [480, 267] on div "Submit Essentials Request Cancel Request" at bounding box center [415, 284] width 539 height 34
click at [196, 280] on input "Submit Essentials Request" at bounding box center [214, 284] width 114 height 21
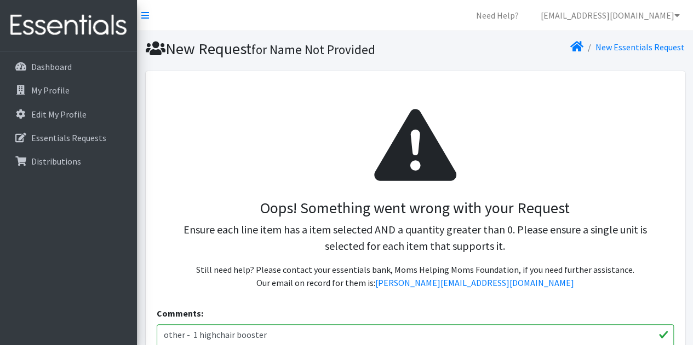
click at [196, 280] on p "Still need help? Please contact your essentials bank, Moms Helping Moms Foundat…" at bounding box center [414, 276] width 499 height 26
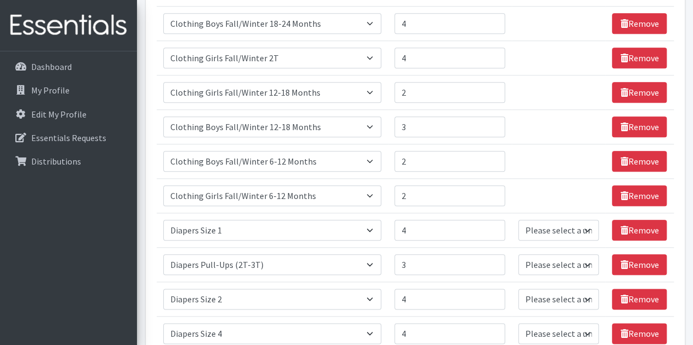
scroll to position [489, 0]
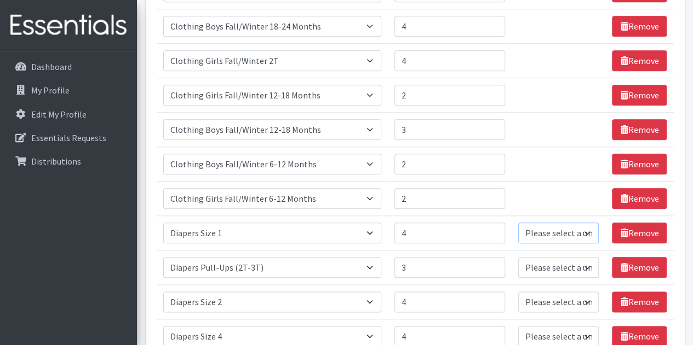
click at [544, 233] on select "Please select a unit units Packs" at bounding box center [558, 233] width 80 height 21
select select "Pack"
click at [518, 223] on select "Please select a unit units Packs" at bounding box center [558, 233] width 80 height 21
click at [548, 264] on select "Please select a unit units Packs" at bounding box center [558, 267] width 80 height 21
select select "Pack"
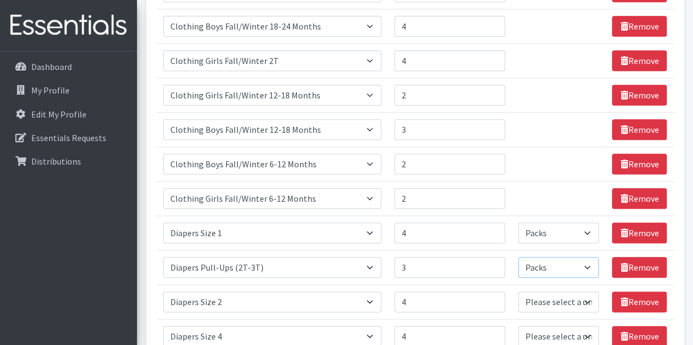
click at [518, 257] on select "Please select a unit units Packs" at bounding box center [558, 267] width 80 height 21
click at [548, 292] on select "Please select a unit units Packs" at bounding box center [558, 302] width 80 height 21
select select "Pack"
click at [518, 292] on select "Please select a unit units Packs" at bounding box center [558, 302] width 80 height 21
click at [544, 301] on select "Please select a unit units Packs" at bounding box center [558, 302] width 80 height 21
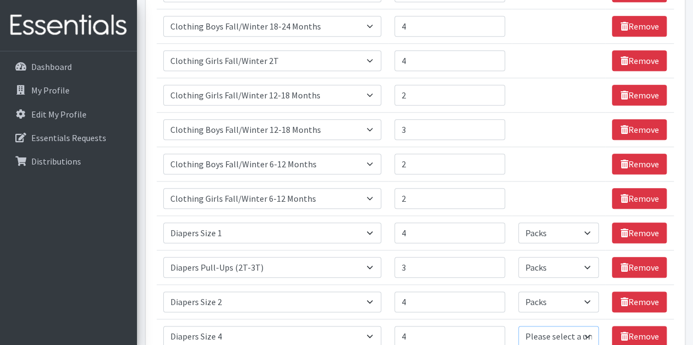
click at [538, 333] on select "Please select a unit units Packs" at bounding box center [558, 336] width 80 height 21
select select "Pack"
click at [518, 326] on select "Please select a unit units Packs" at bounding box center [558, 336] width 80 height 21
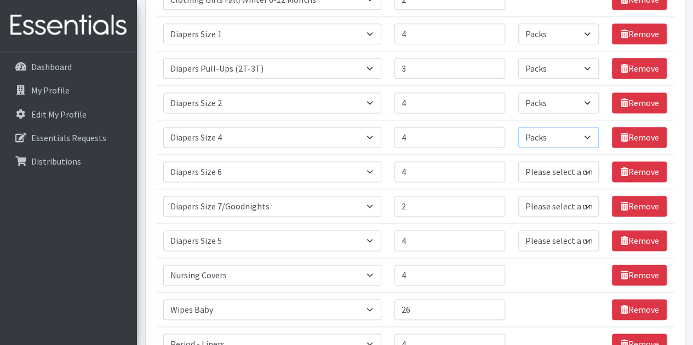
scroll to position [690, 0]
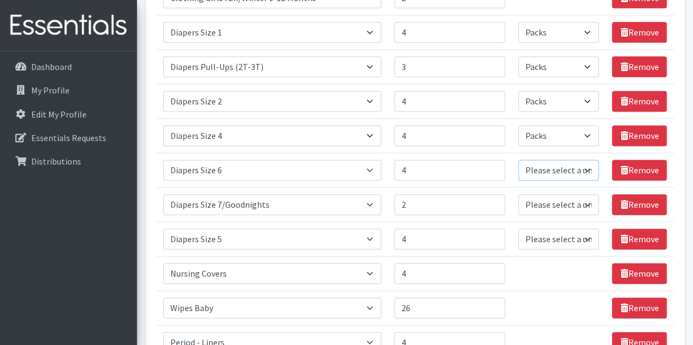
click at [546, 163] on select "Please select a unit units Packs" at bounding box center [558, 170] width 80 height 21
select select "Pack"
click at [518, 160] on select "Please select a unit units Packs" at bounding box center [558, 170] width 80 height 21
click at [556, 203] on select "Please select a unit units Packs" at bounding box center [558, 204] width 80 height 21
select select "Pack"
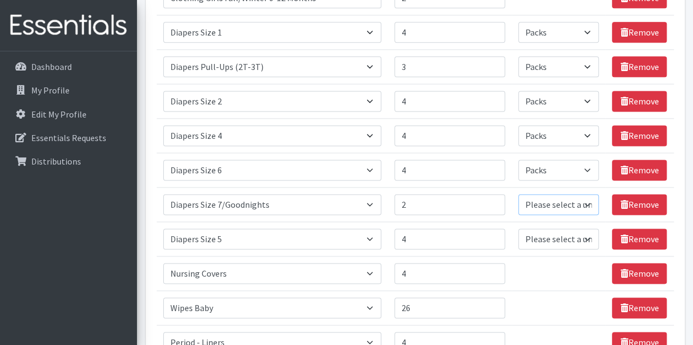
click at [518, 194] on select "Please select a unit units Packs" at bounding box center [558, 204] width 80 height 21
click at [555, 232] on select "Please select a unit units Packs" at bounding box center [558, 239] width 80 height 21
select select "Pack"
click at [518, 229] on select "Please select a unit units Packs" at bounding box center [558, 239] width 80 height 21
click at [419, 134] on input "4" at bounding box center [449, 135] width 111 height 21
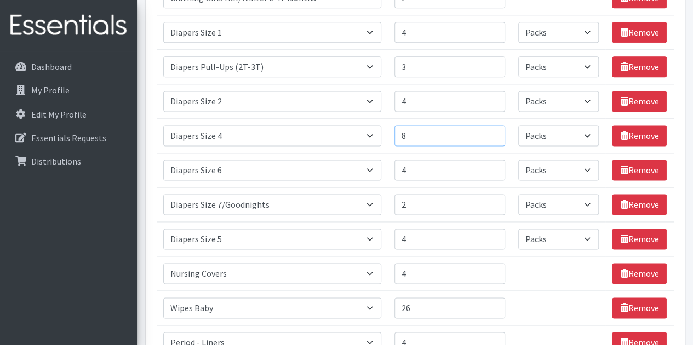
type input "8"
click at [412, 175] on input "4" at bounding box center [449, 170] width 111 height 21
type input "8"
click at [414, 202] on input "2" at bounding box center [449, 204] width 111 height 21
type input "4"
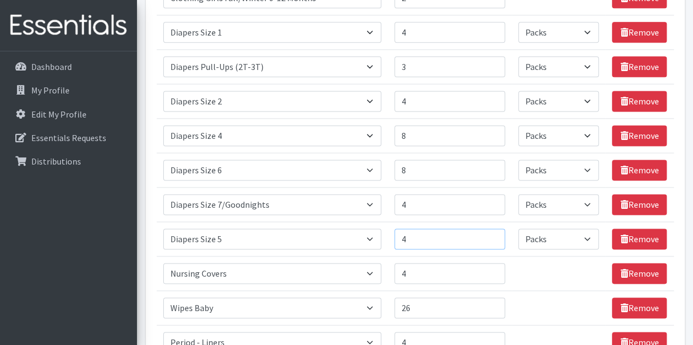
click at [410, 237] on input "4" at bounding box center [449, 239] width 111 height 21
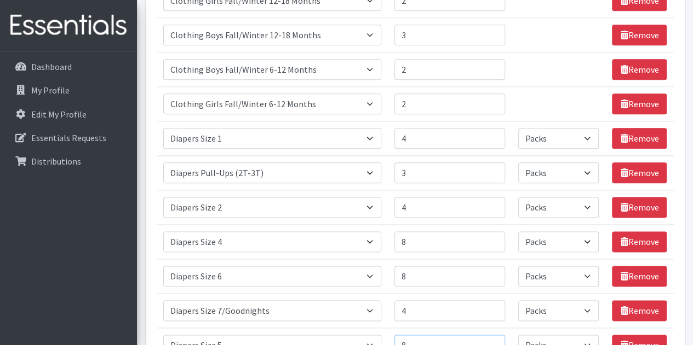
scroll to position [570, 0]
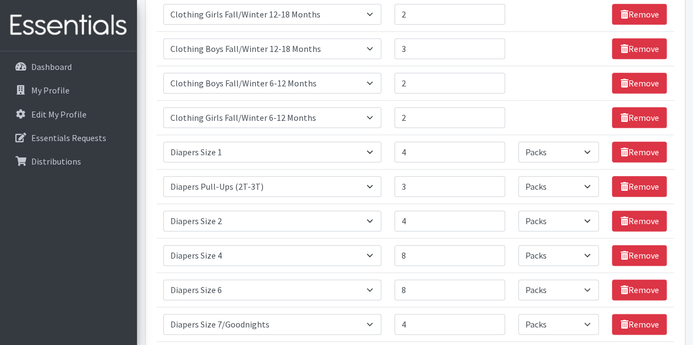
type input "8"
click at [414, 218] on input "4" at bounding box center [449, 221] width 111 height 21
click at [414, 184] on input "3" at bounding box center [449, 186] width 111 height 21
type input "6"
click at [414, 147] on input "4" at bounding box center [449, 152] width 111 height 21
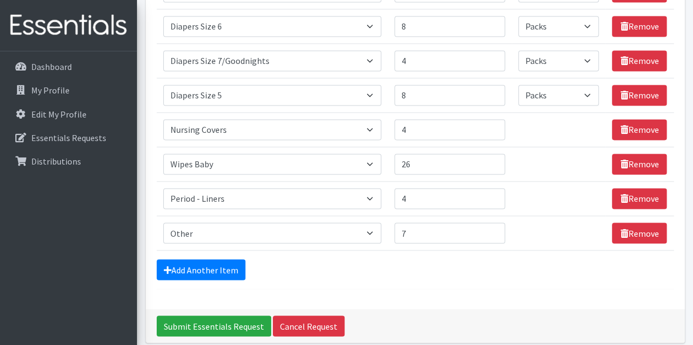
scroll to position [848, 0]
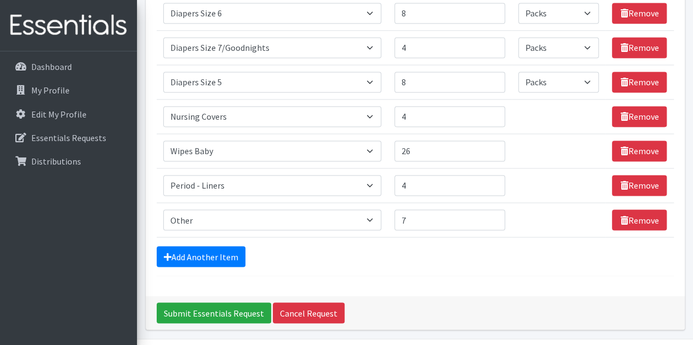
type input "8"
click at [193, 252] on link "Add Another Item" at bounding box center [201, 256] width 89 height 21
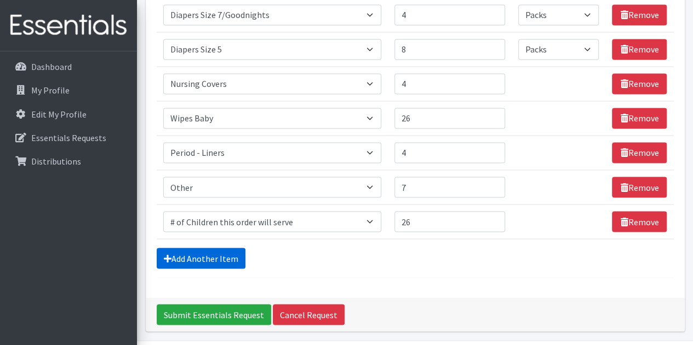
scroll to position [911, 0]
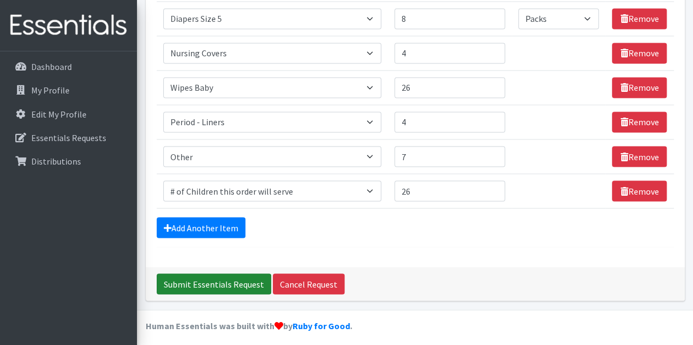
click at [220, 275] on input "Submit Essentials Request" at bounding box center [214, 284] width 114 height 21
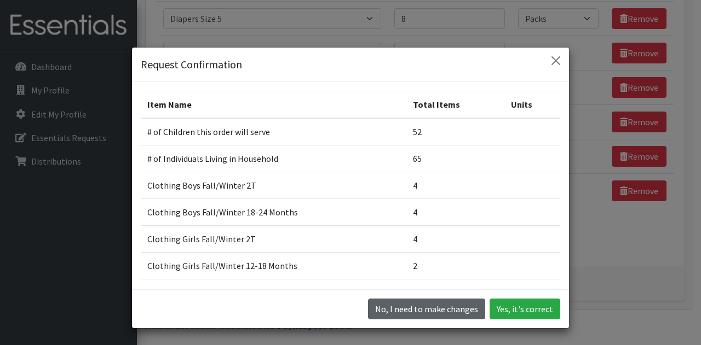
click at [441, 308] on button "No, I need to make changes" at bounding box center [426, 309] width 117 height 21
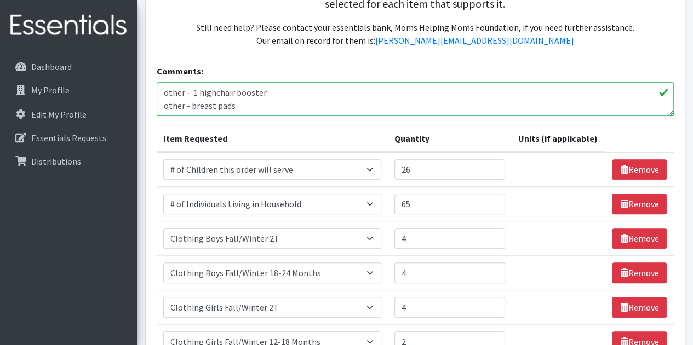
scroll to position [240, 0]
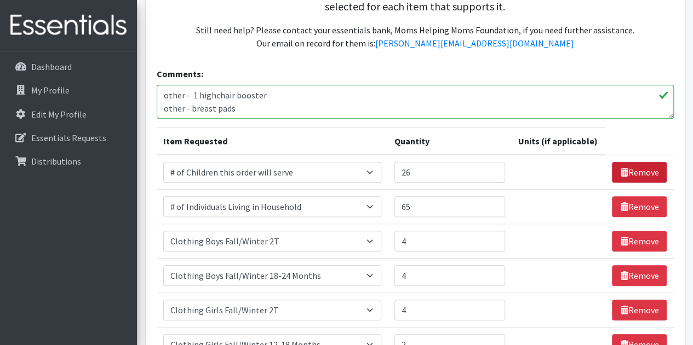
click at [638, 168] on link "Remove" at bounding box center [639, 172] width 55 height 21
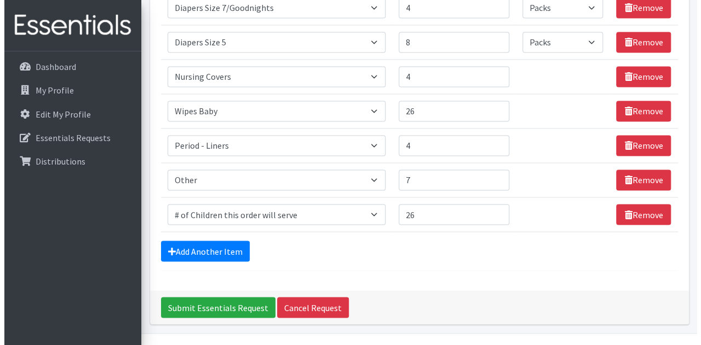
scroll to position [877, 0]
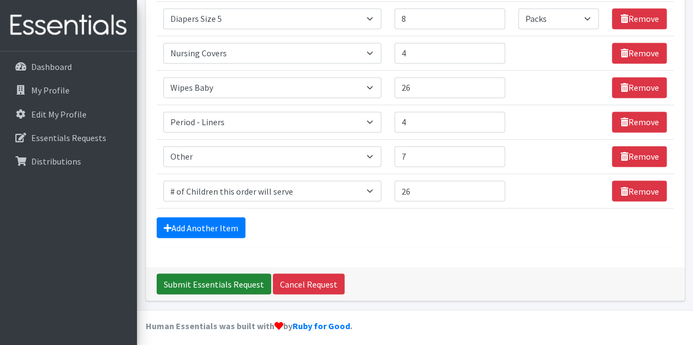
click at [212, 278] on input "Submit Essentials Request" at bounding box center [214, 284] width 114 height 21
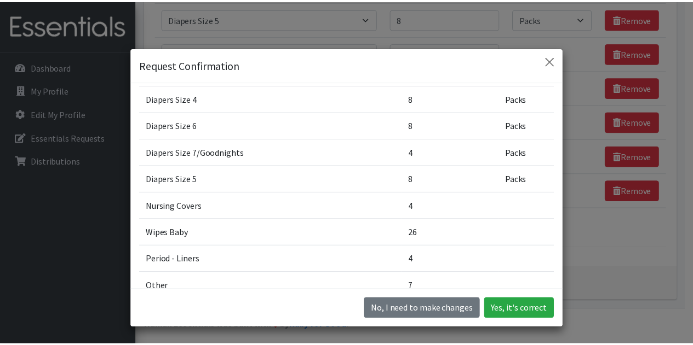
scroll to position [418, 0]
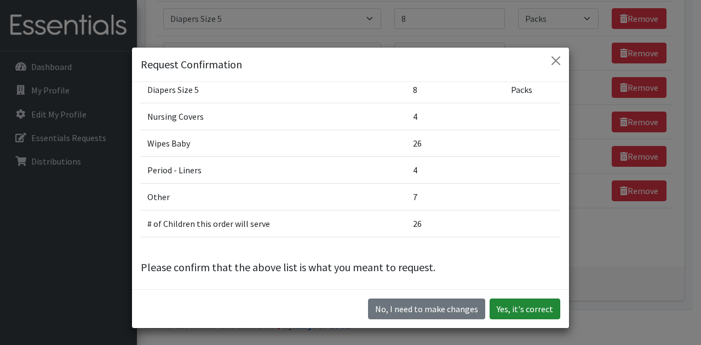
click at [526, 310] on button "Yes, it's correct" at bounding box center [524, 309] width 71 height 21
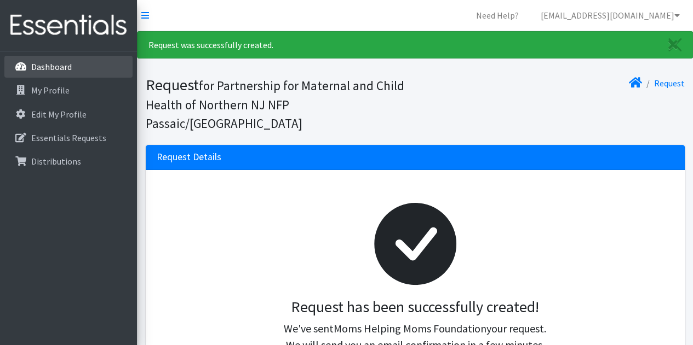
click at [56, 66] on p "Dashboard" at bounding box center [51, 66] width 41 height 11
